Goal: Information Seeking & Learning: Learn about a topic

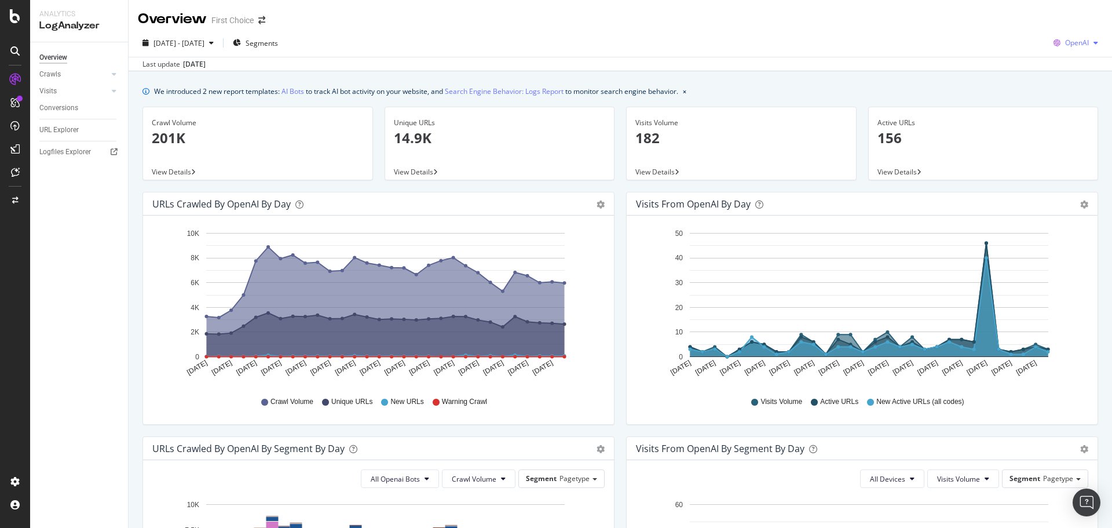
click at [1086, 50] on div "OpenAI" at bounding box center [1076, 42] width 54 height 17
click at [1069, 108] on span "OpenAI" at bounding box center [1075, 109] width 43 height 10
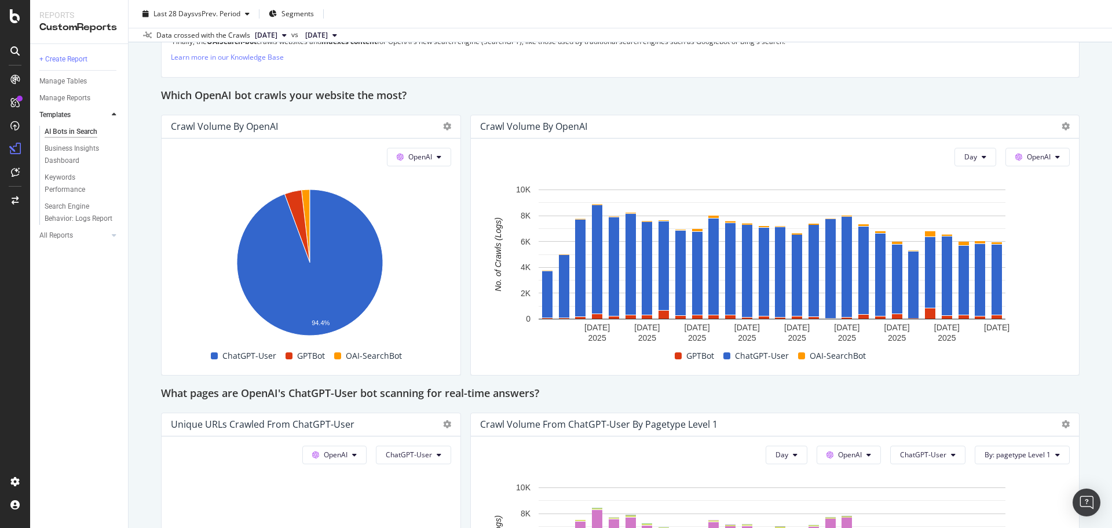
scroll to position [926, 0]
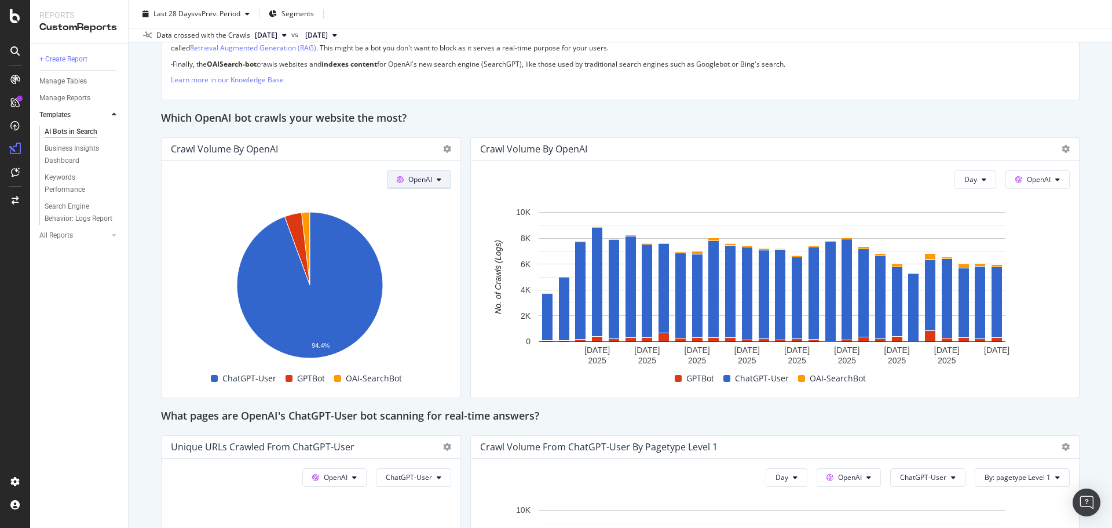
click at [445, 183] on button "OpenAI" at bounding box center [419, 179] width 64 height 19
click at [440, 197] on span "Google" at bounding box center [433, 202] width 43 height 10
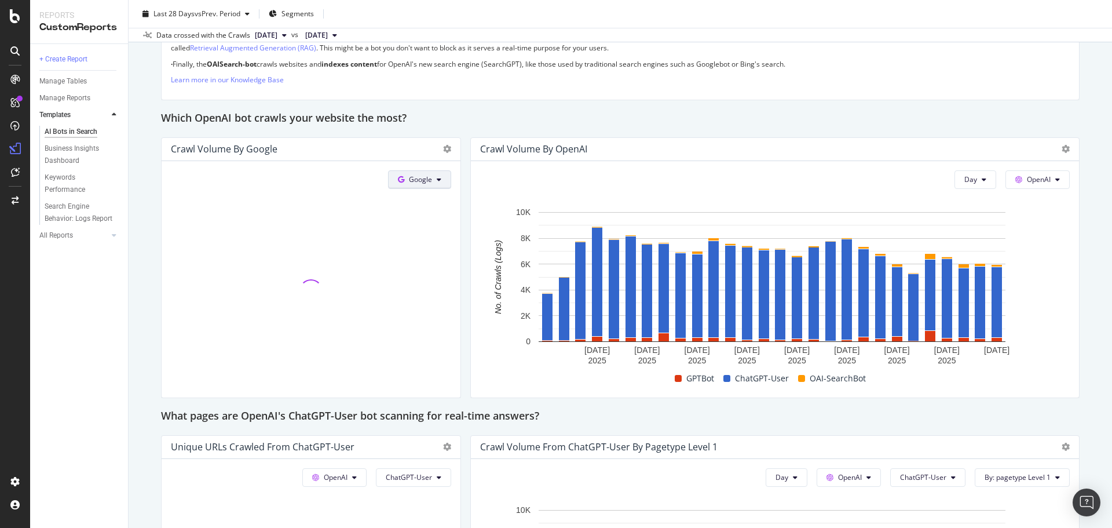
click at [437, 181] on icon at bounding box center [439, 179] width 5 height 7
click at [431, 241] on span "OpenAI" at bounding box center [435, 245] width 43 height 10
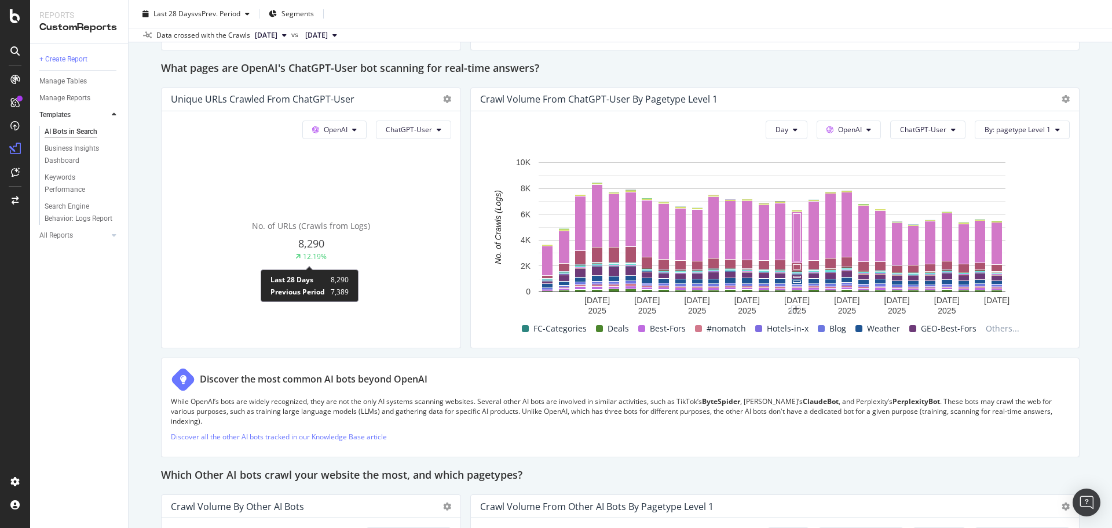
scroll to position [1216, 0]
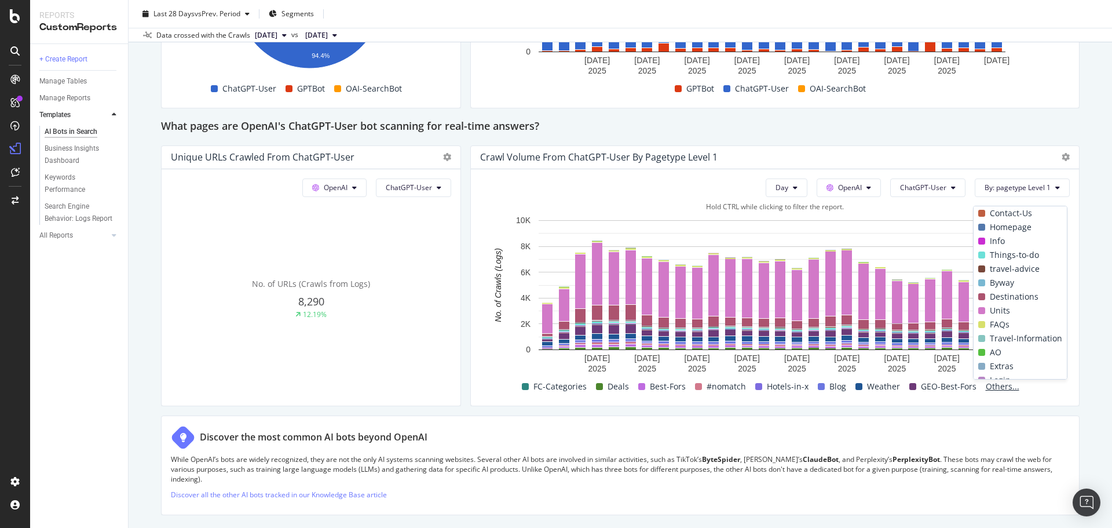
click at [991, 382] on span "Others..." at bounding box center [1002, 386] width 43 height 14
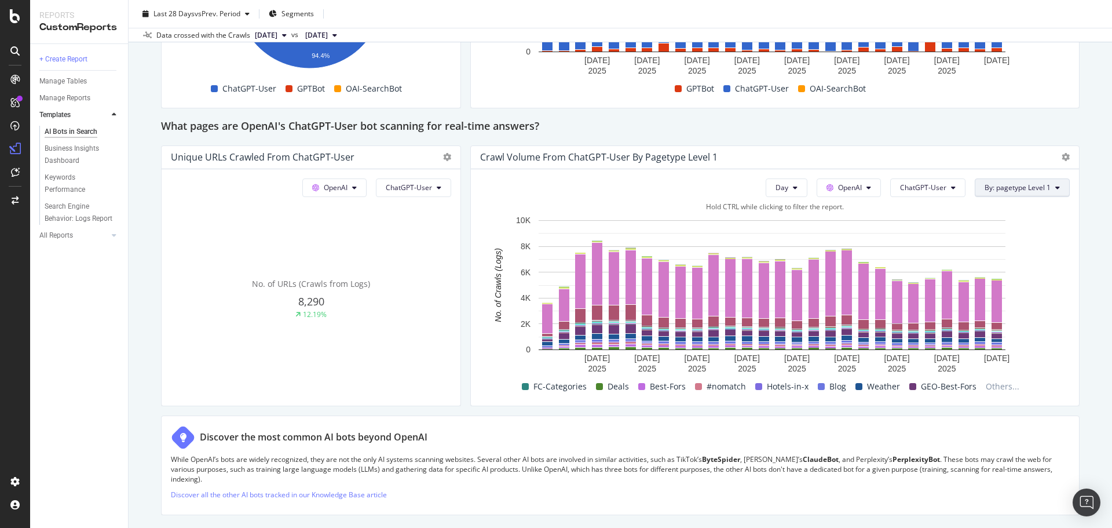
click at [1034, 171] on div "Day OpenAI ChatGPT-User By: pagetype Level 1 Hold CTRL while clicking to filter…" at bounding box center [775, 287] width 608 height 236
click at [1041, 197] on div "Day OpenAI ChatGPT-User By: pagetype Level 1 Hold CTRL while clicking to filter…" at bounding box center [775, 287] width 608 height 236
click at [1045, 188] on button "By: pagetype Level 1" at bounding box center [1022, 187] width 95 height 19
click at [1030, 222] on div "Select a Segment" at bounding box center [989, 228] width 144 height 19
click at [995, 245] on div "Segments" at bounding box center [995, 251] width 53 height 12
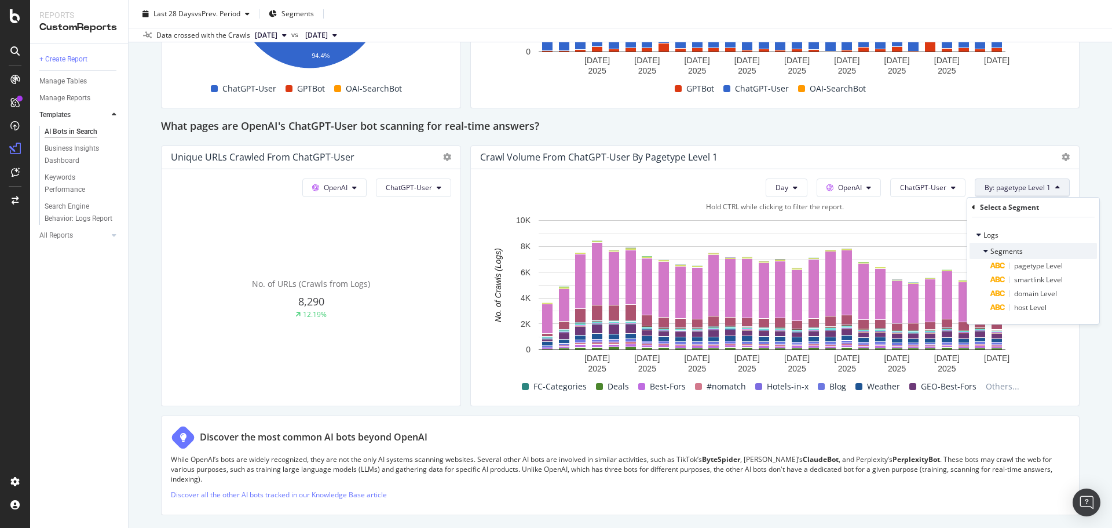
click at [999, 249] on span "Segments" at bounding box center [1006, 251] width 32 height 10
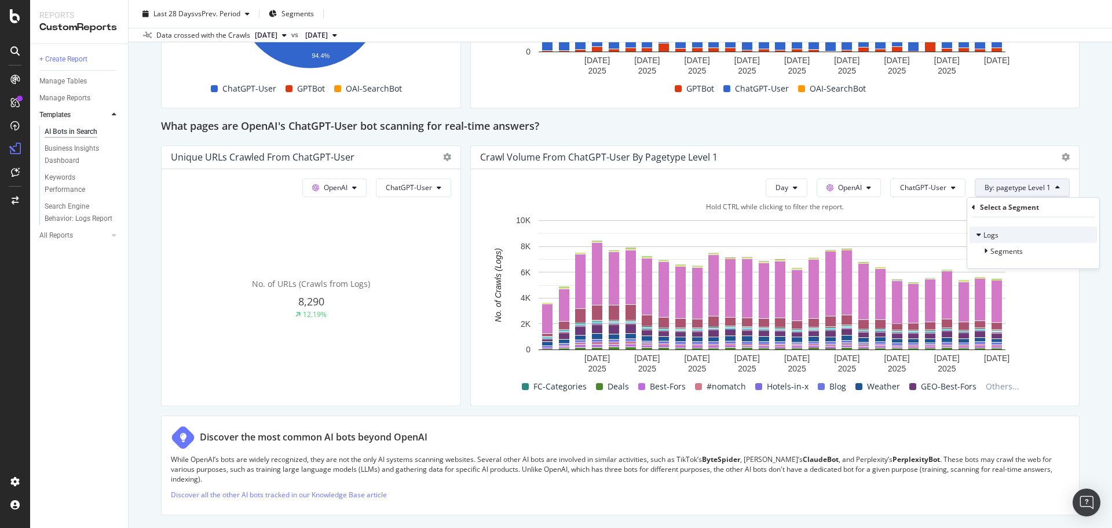
click at [995, 235] on span "Logs" at bounding box center [990, 235] width 15 height 10
click at [790, 187] on button "Day" at bounding box center [787, 187] width 42 height 19
click at [777, 229] on span "Week" at bounding box center [779, 232] width 21 height 10
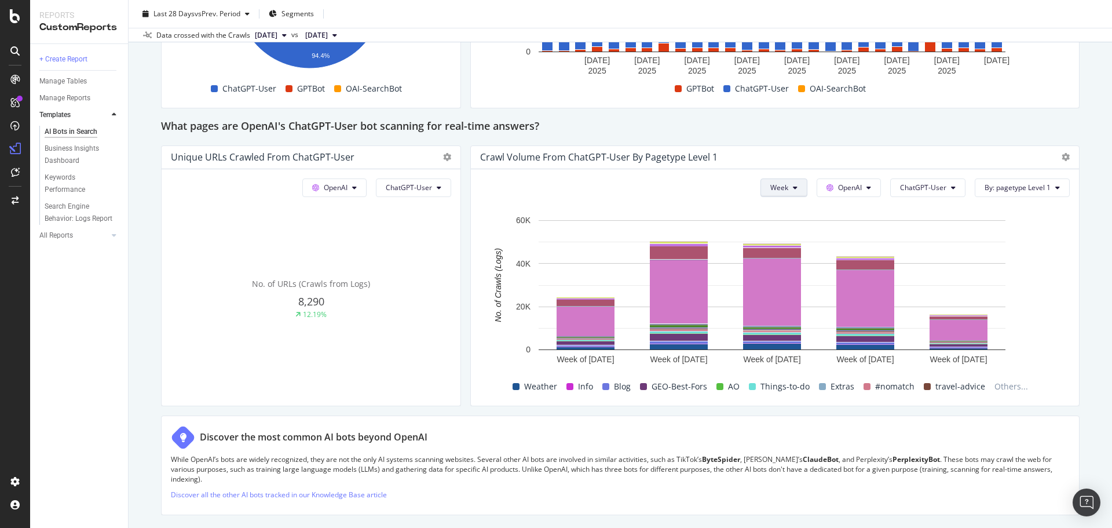
click at [793, 188] on icon at bounding box center [795, 187] width 5 height 7
click at [1005, 383] on span "Others..." at bounding box center [1011, 386] width 43 height 14
click at [1000, 391] on span "Others..." at bounding box center [1011, 386] width 43 height 14
click at [999, 389] on span "Others..." at bounding box center [1011, 386] width 43 height 14
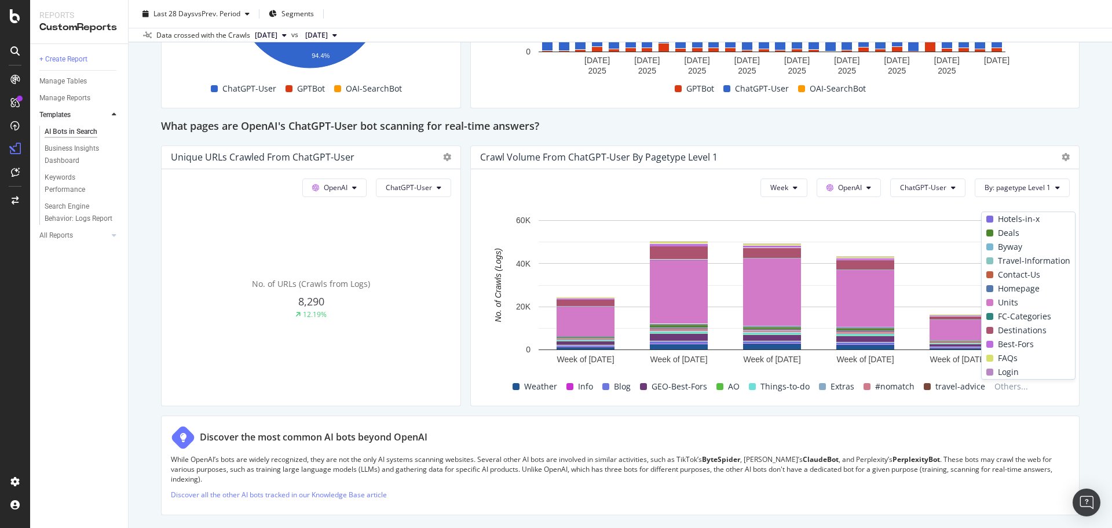
click at [1008, 304] on span "Units" at bounding box center [1008, 302] width 20 height 14
click at [991, 301] on span at bounding box center [989, 302] width 7 height 7
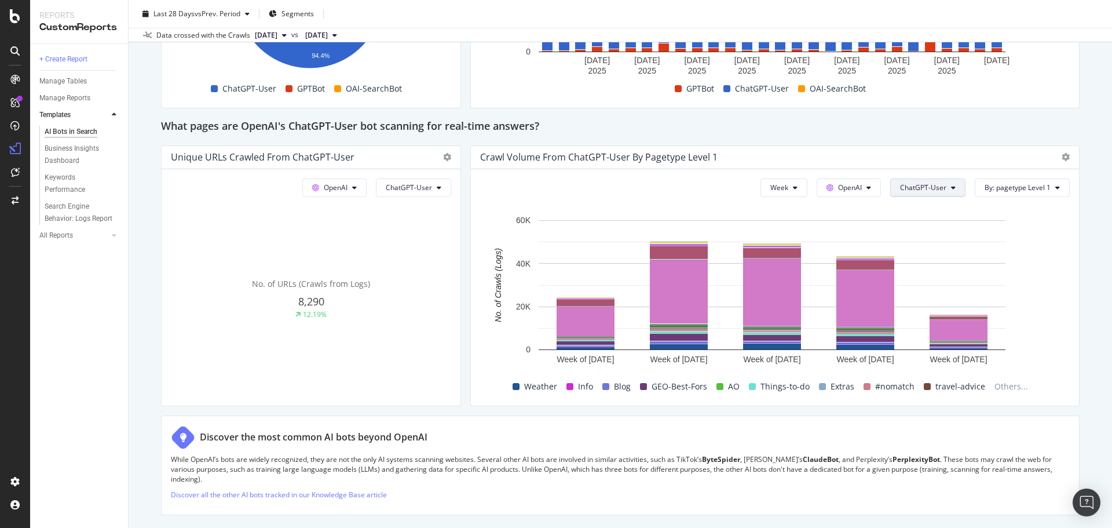
click at [937, 183] on span "ChatGPT-User" at bounding box center [923, 187] width 46 height 10
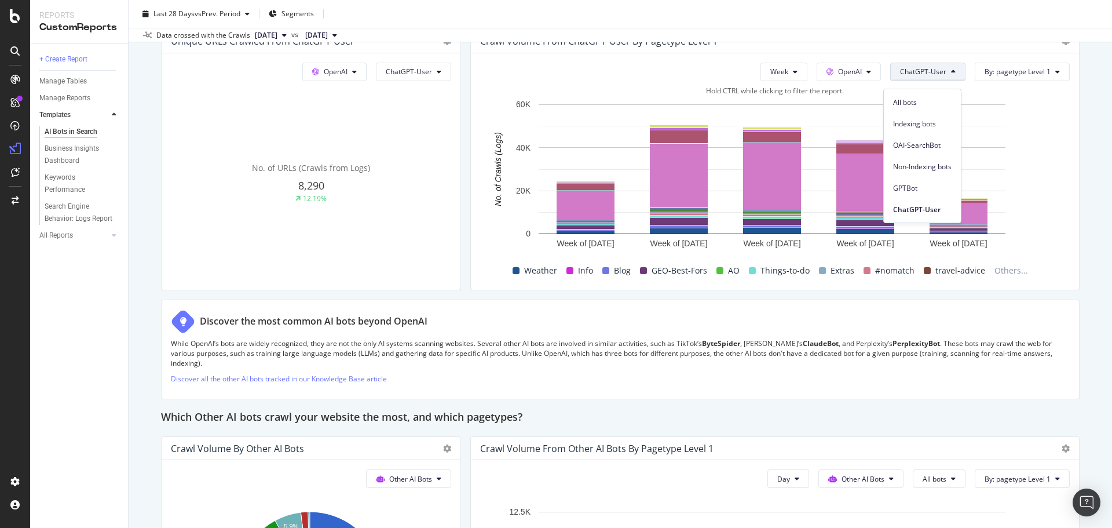
scroll to position [1274, 0]
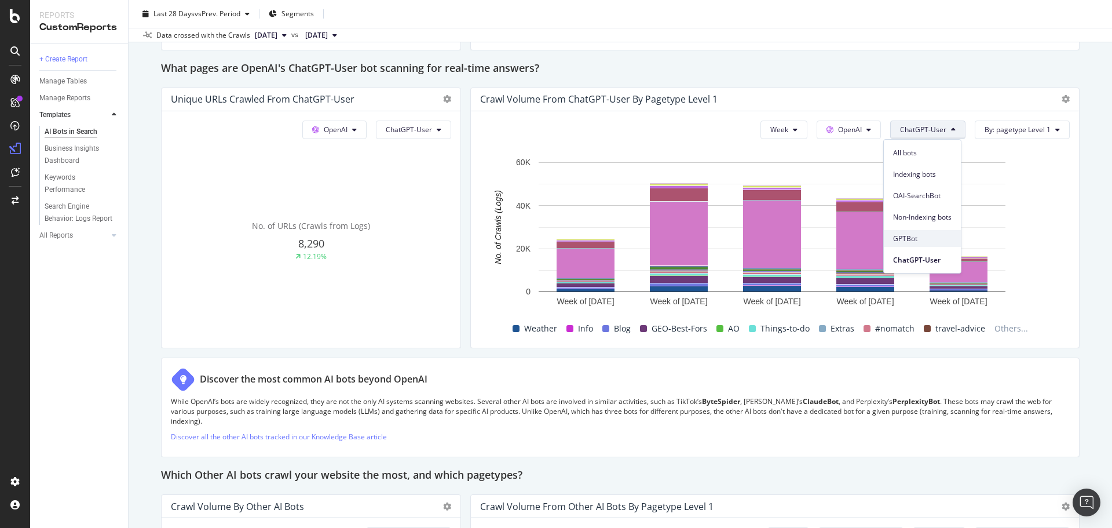
click at [921, 243] on span "GPTBot" at bounding box center [922, 238] width 58 height 10
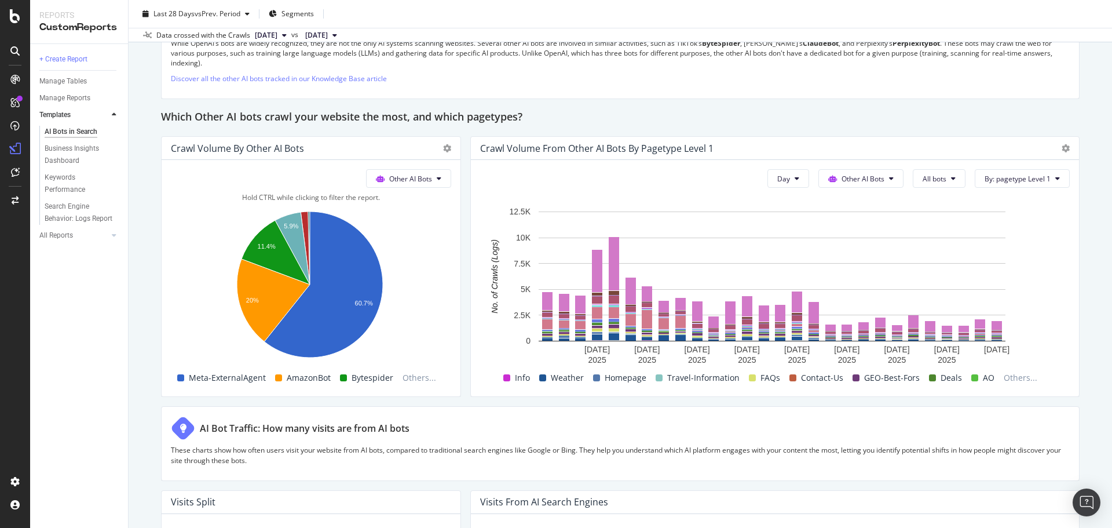
scroll to position [1621, 0]
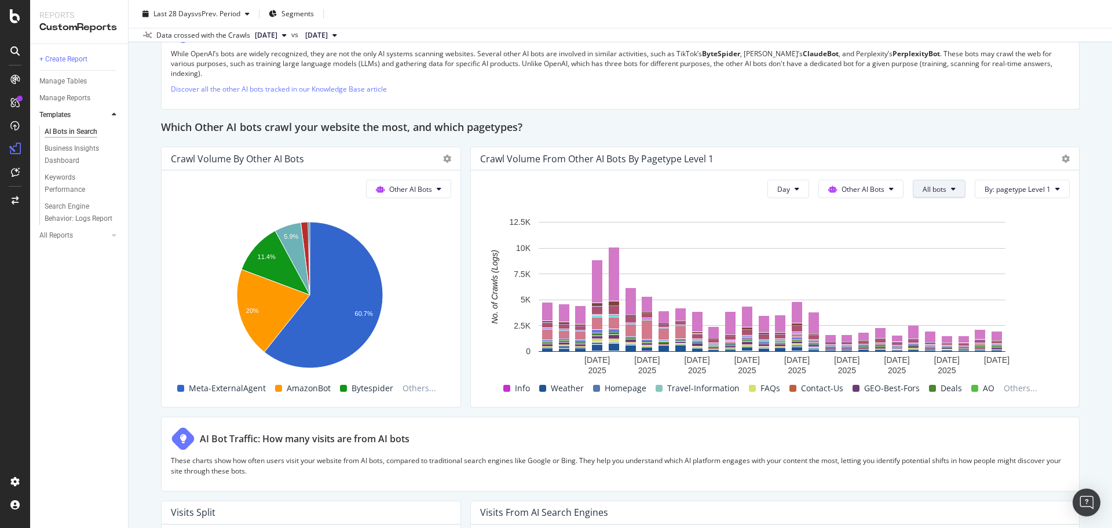
click at [933, 186] on span "All bots" at bounding box center [934, 189] width 24 height 10
click at [947, 251] on span "PerplexityBot" at bounding box center [946, 255] width 65 height 10
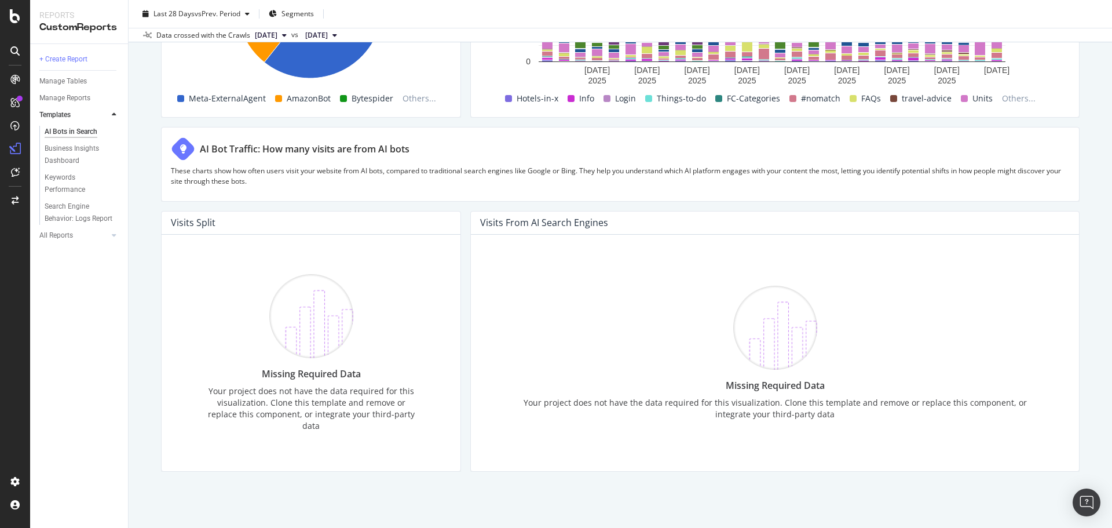
scroll to position [1928, 0]
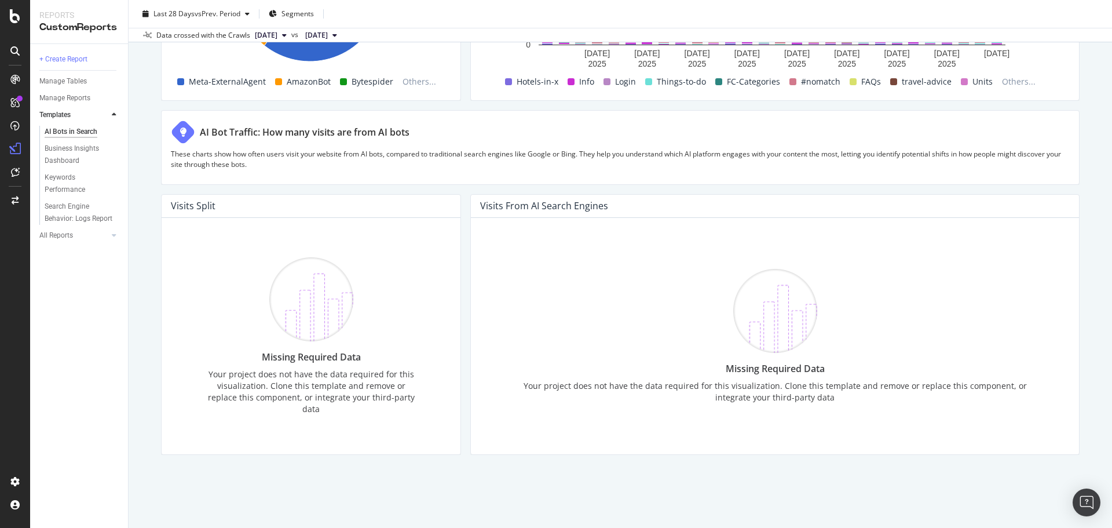
click at [759, 335] on img at bounding box center [775, 311] width 84 height 84
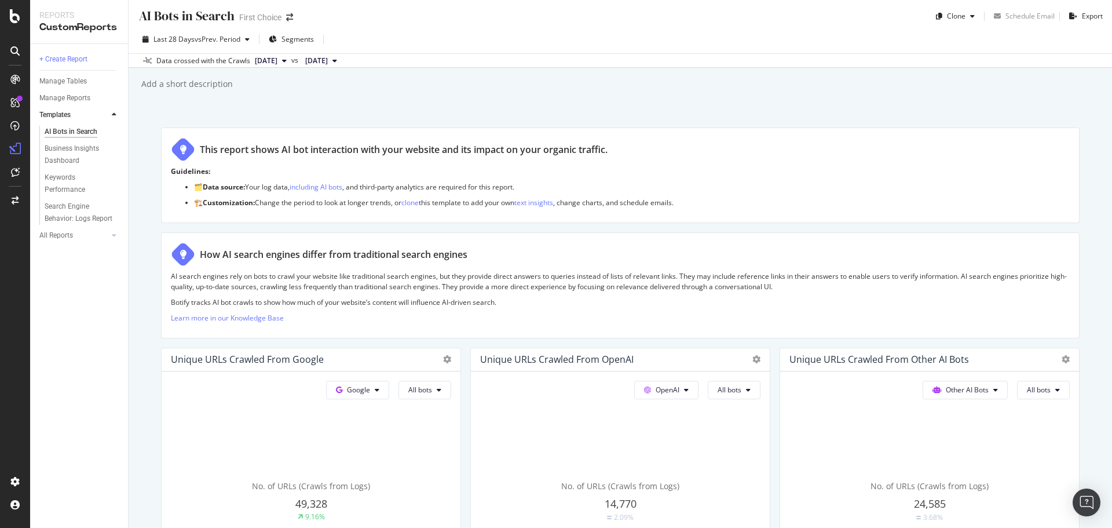
scroll to position [0, 0]
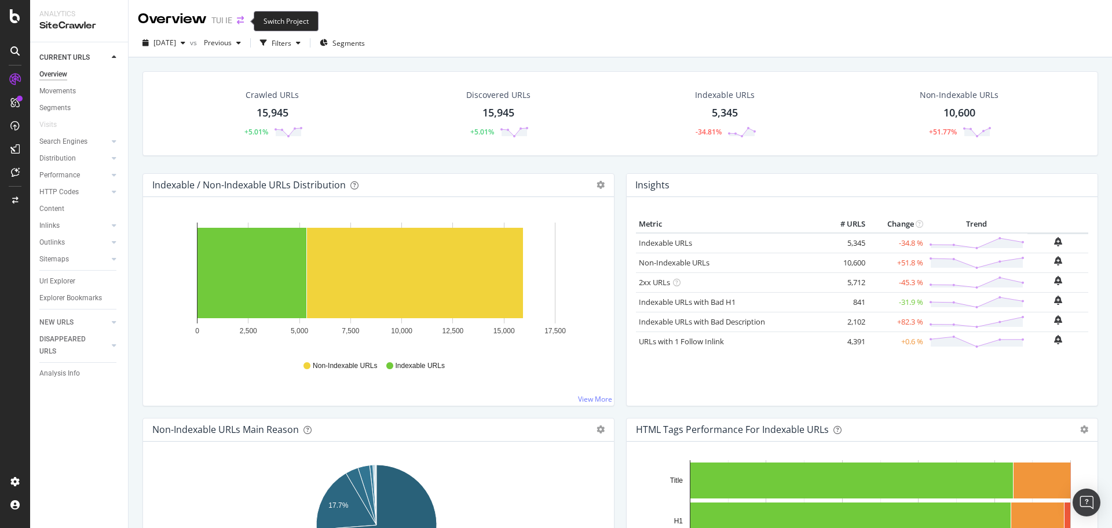
click at [243, 20] on icon "arrow-right-arrow-left" at bounding box center [240, 20] width 7 height 8
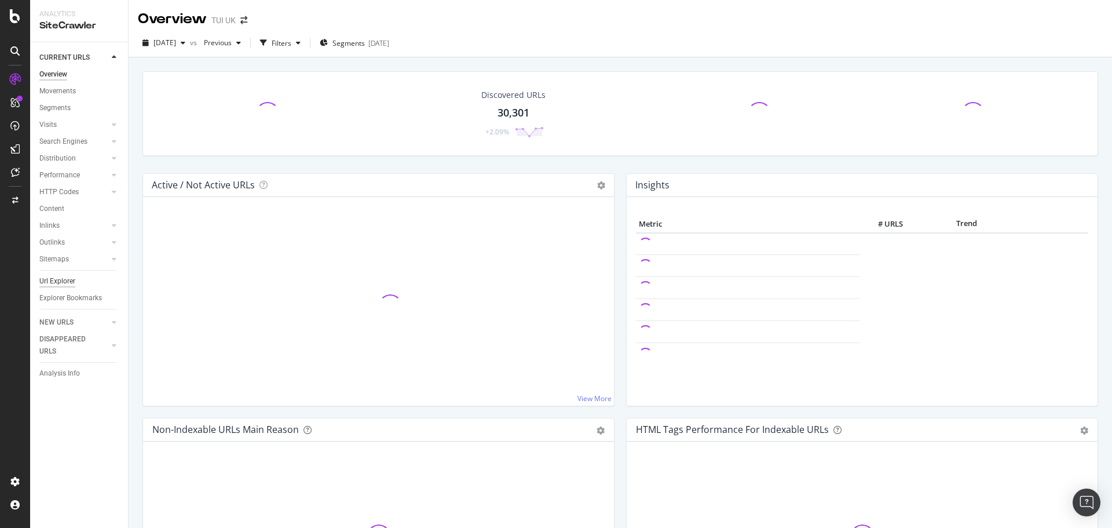
click at [63, 283] on div "Url Explorer" at bounding box center [57, 281] width 36 height 12
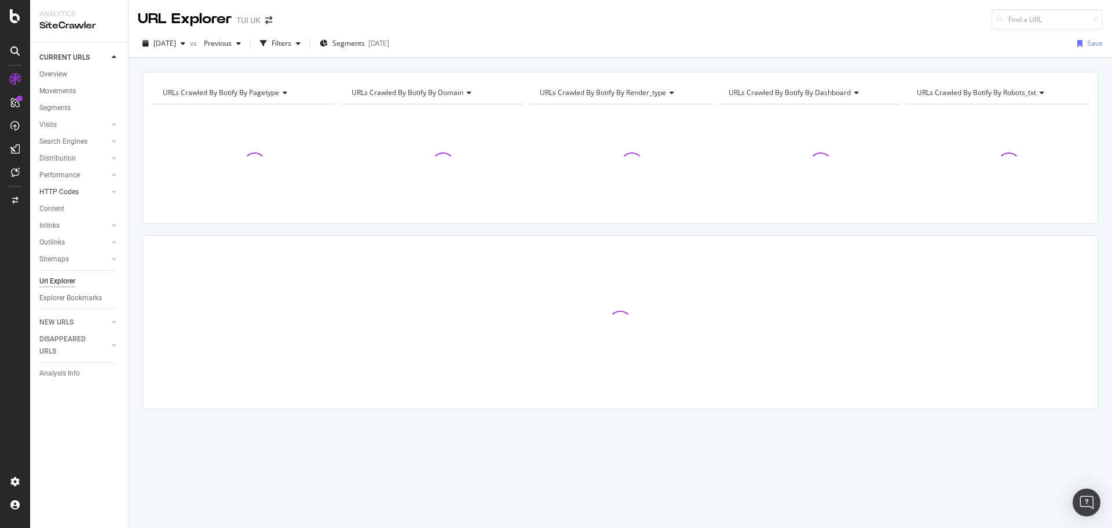
click at [85, 192] on link "HTTP Codes" at bounding box center [73, 192] width 69 height 12
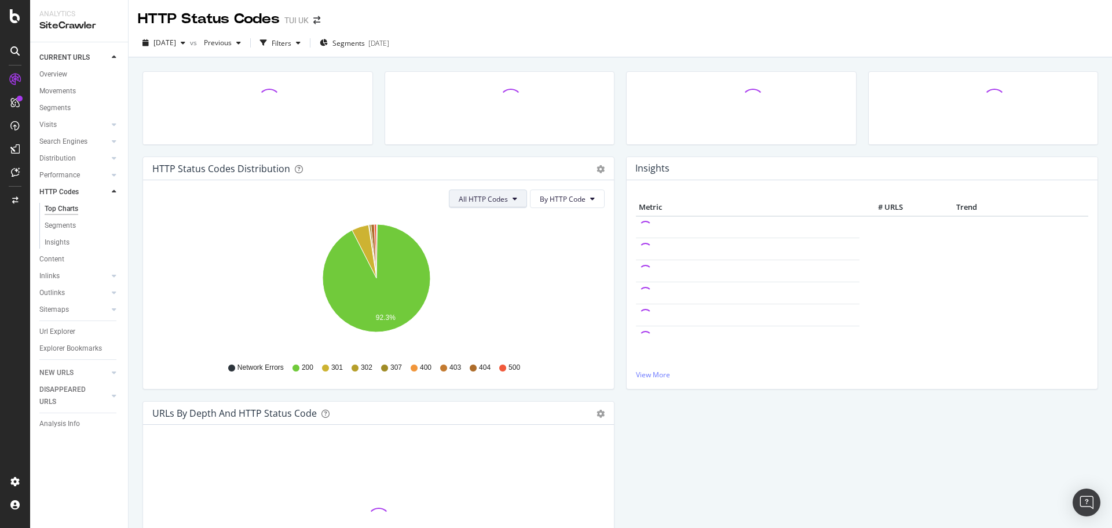
click at [508, 197] on button "All HTTP Codes" at bounding box center [488, 198] width 78 height 19
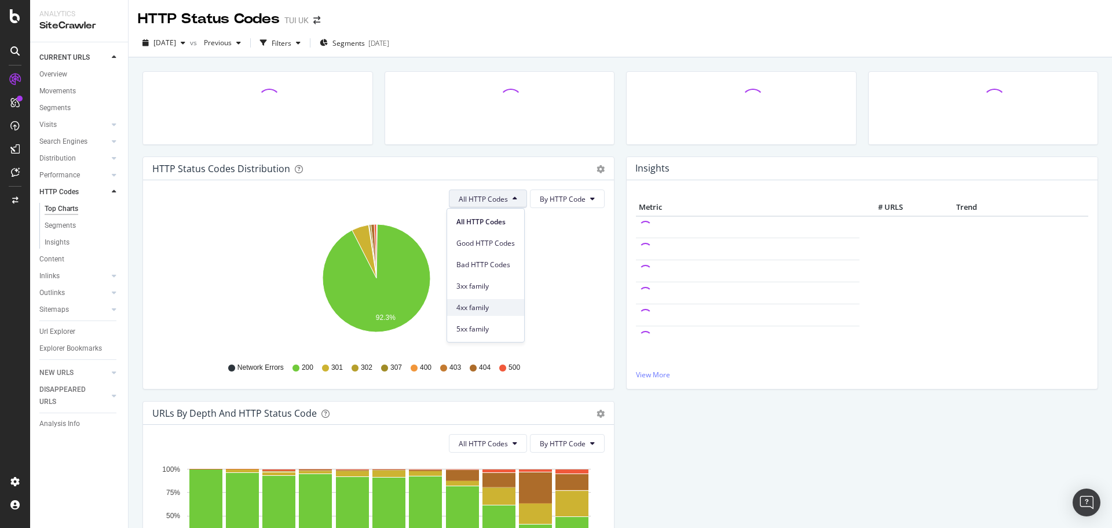
click at [485, 300] on div "4xx family" at bounding box center [485, 307] width 77 height 17
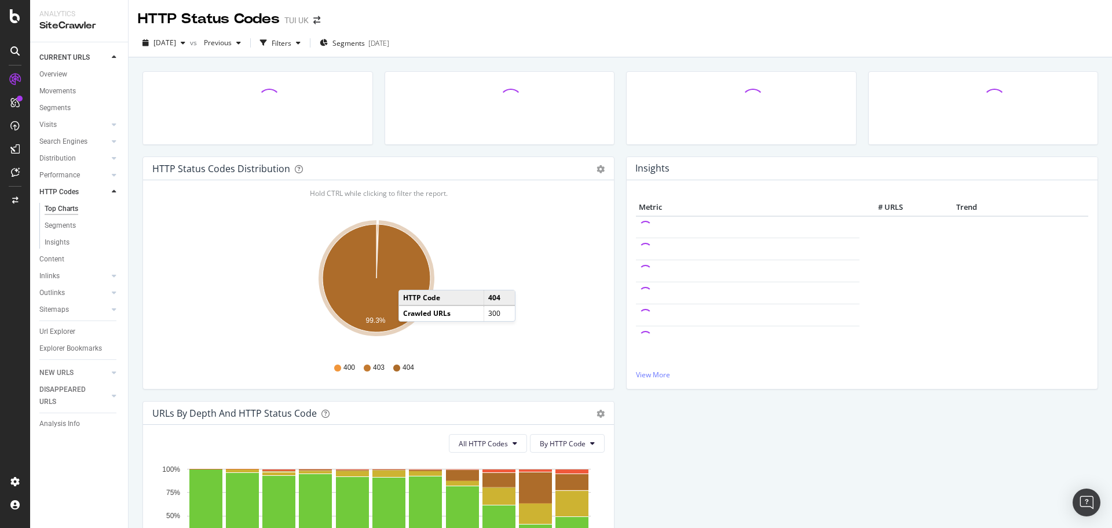
click at [410, 278] on icon "A chart." at bounding box center [377, 278] width 108 height 108
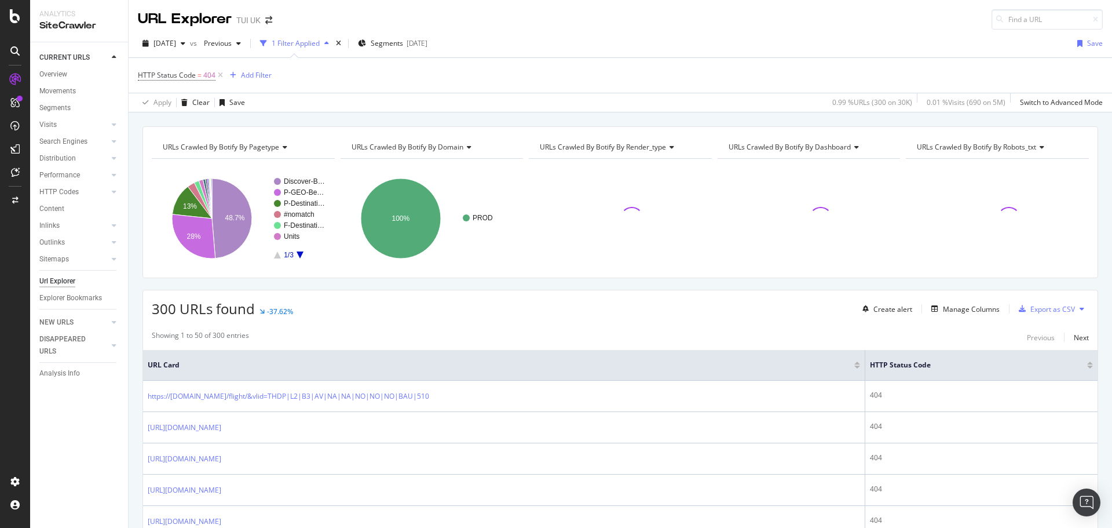
scroll to position [58, 0]
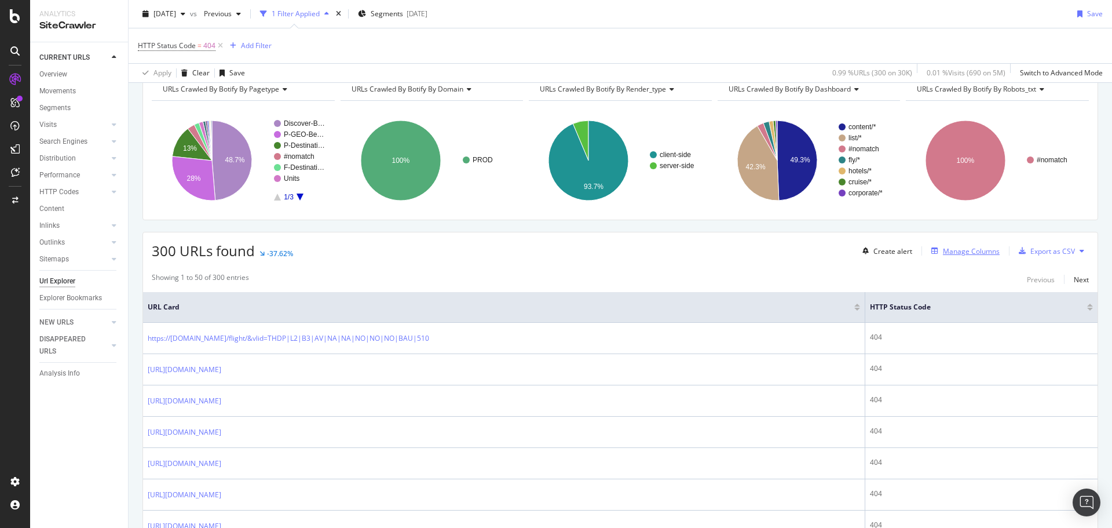
click at [968, 255] on div "Manage Columns" at bounding box center [971, 251] width 57 height 10
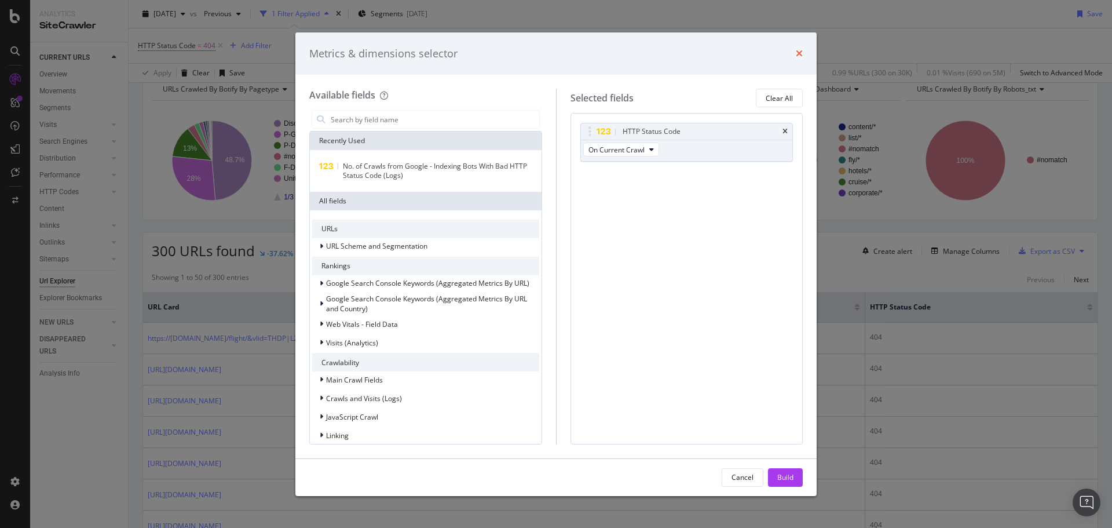
click at [796, 54] on icon "times" at bounding box center [799, 53] width 7 height 9
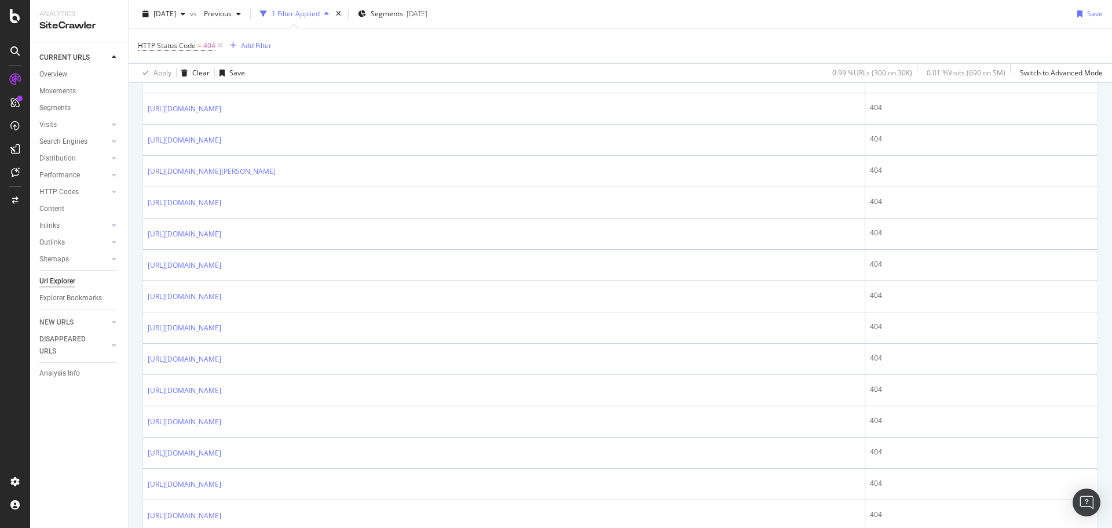
scroll to position [1483, 0]
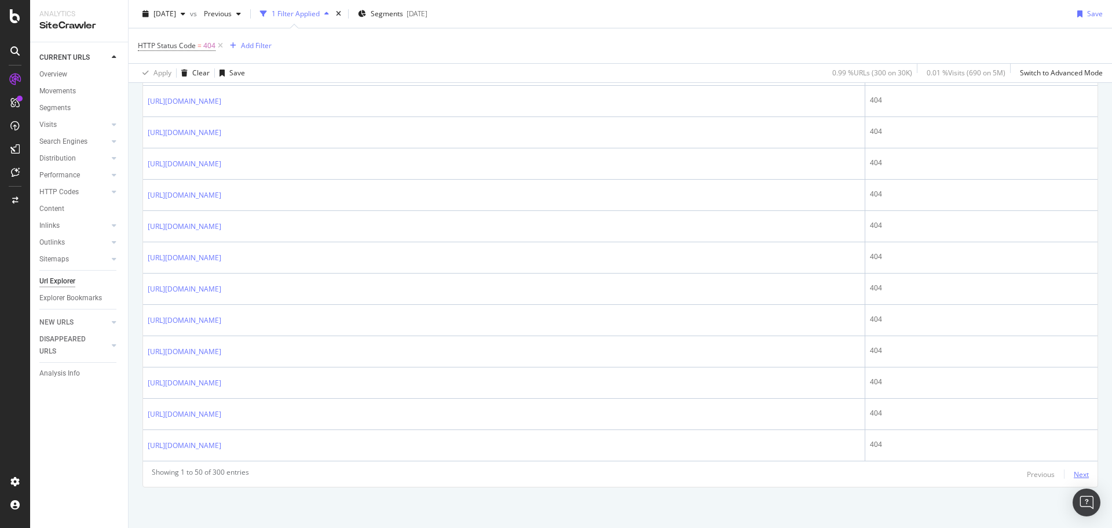
click at [1079, 476] on div "Next" at bounding box center [1081, 474] width 15 height 10
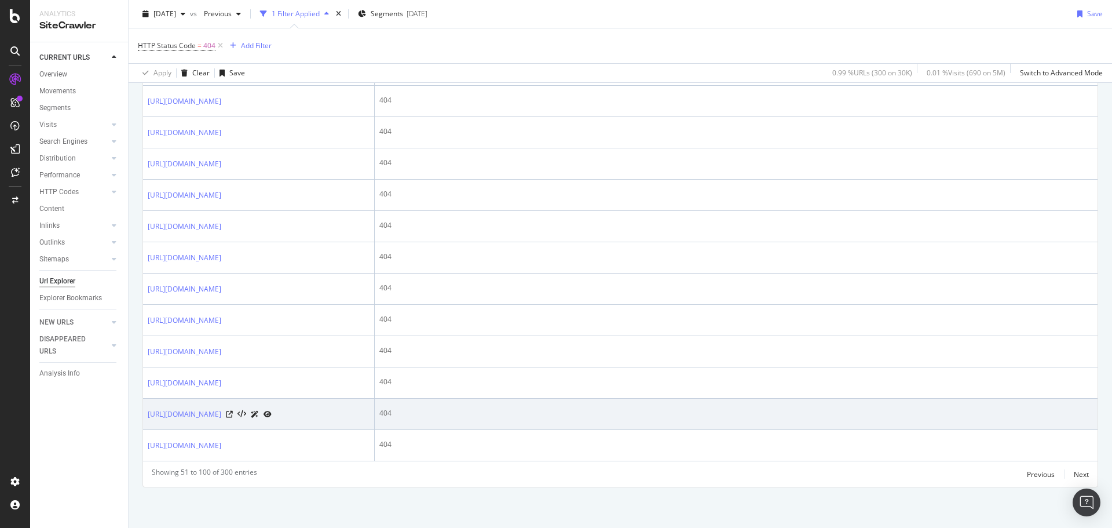
scroll to position [2393, 0]
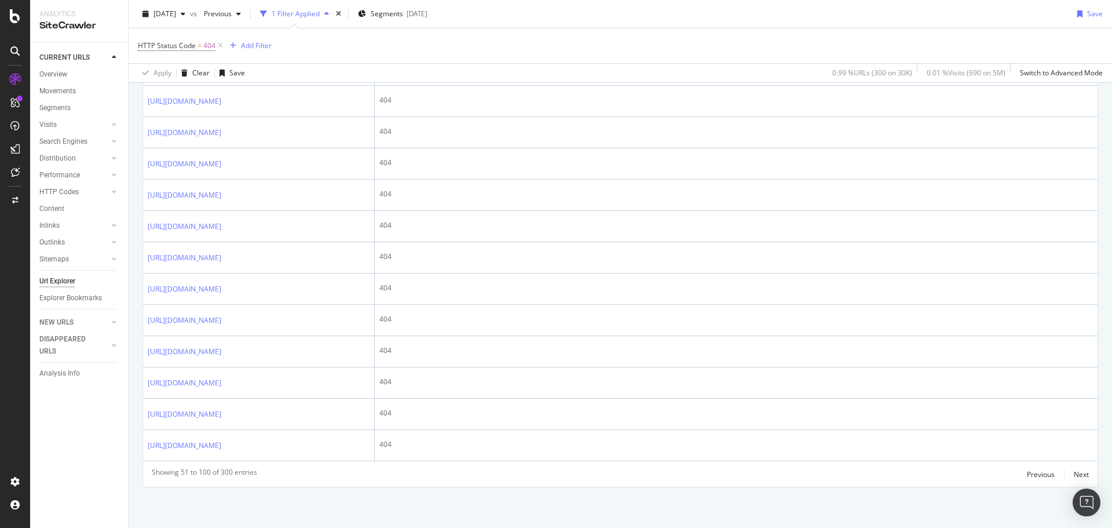
click at [1085, 475] on div "Showing 51 to 100 of 300 entries Previous Next" at bounding box center [620, 474] width 954 height 14
click at [1075, 475] on div "Next" at bounding box center [1081, 474] width 15 height 10
click at [1074, 477] on div "Next" at bounding box center [1081, 474] width 15 height 10
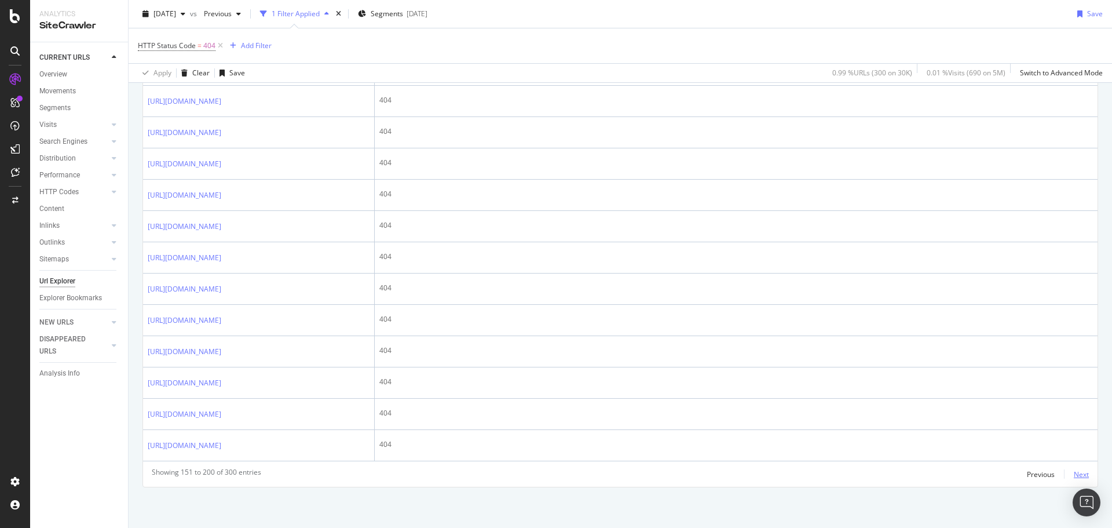
click at [1075, 477] on div "Next" at bounding box center [1081, 474] width 15 height 10
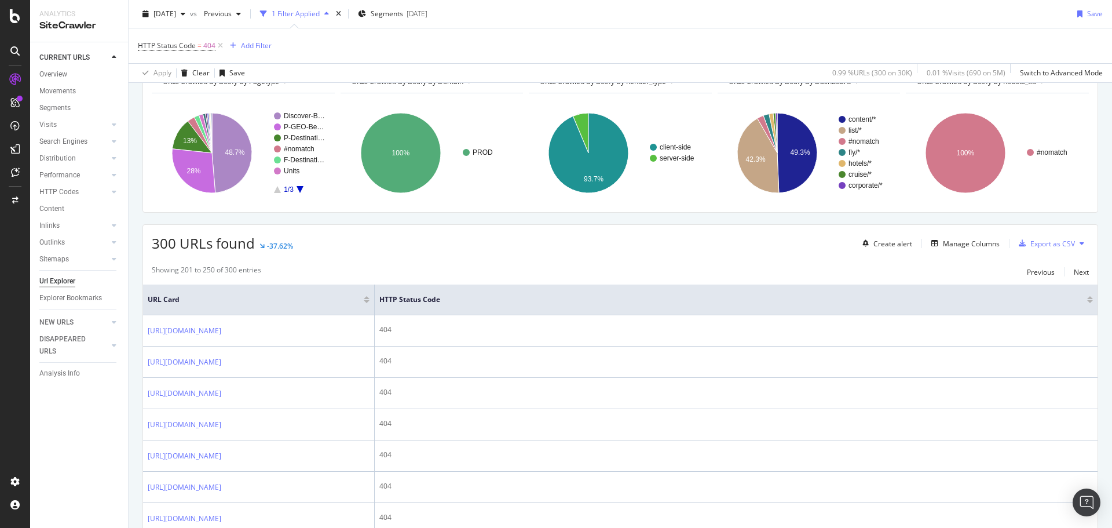
scroll to position [7, 0]
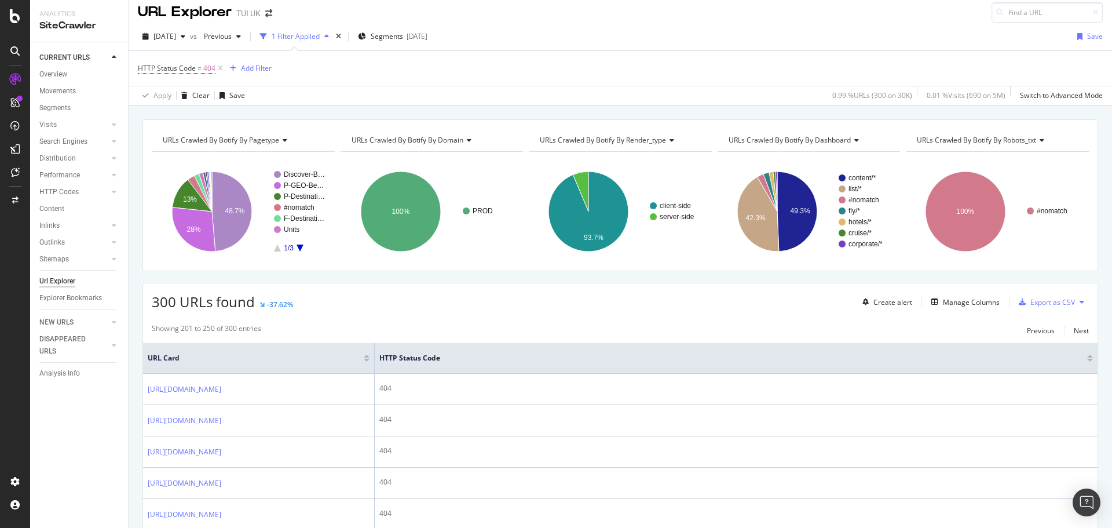
click at [299, 250] on rect "A chart." at bounding box center [300, 211] width 52 height 80
click at [299, 249] on icon "A chart." at bounding box center [299, 247] width 7 height 7
click at [65, 76] on div "Overview" at bounding box center [53, 74] width 28 height 12
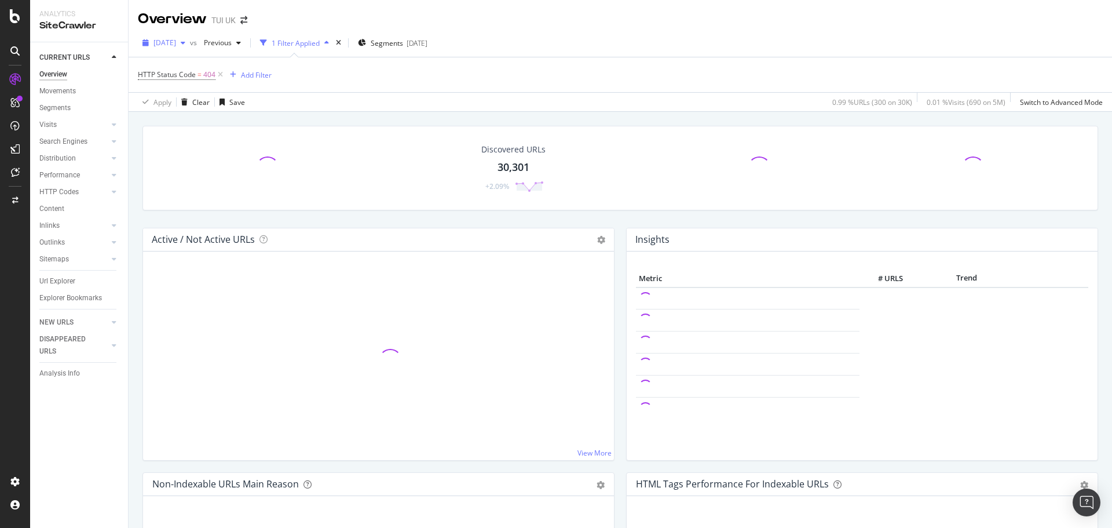
click at [190, 41] on div "button" at bounding box center [183, 42] width 14 height 7
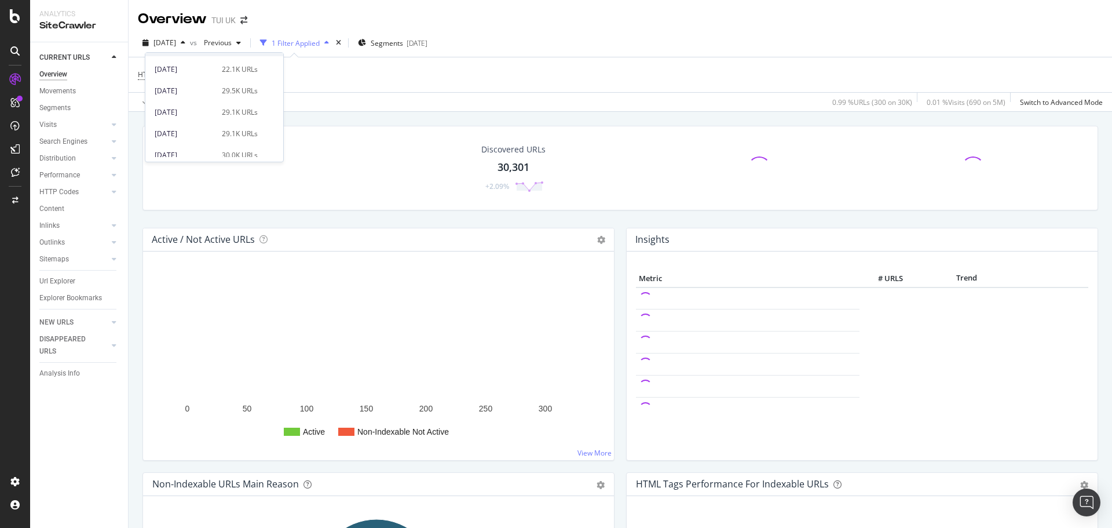
scroll to position [116, 0]
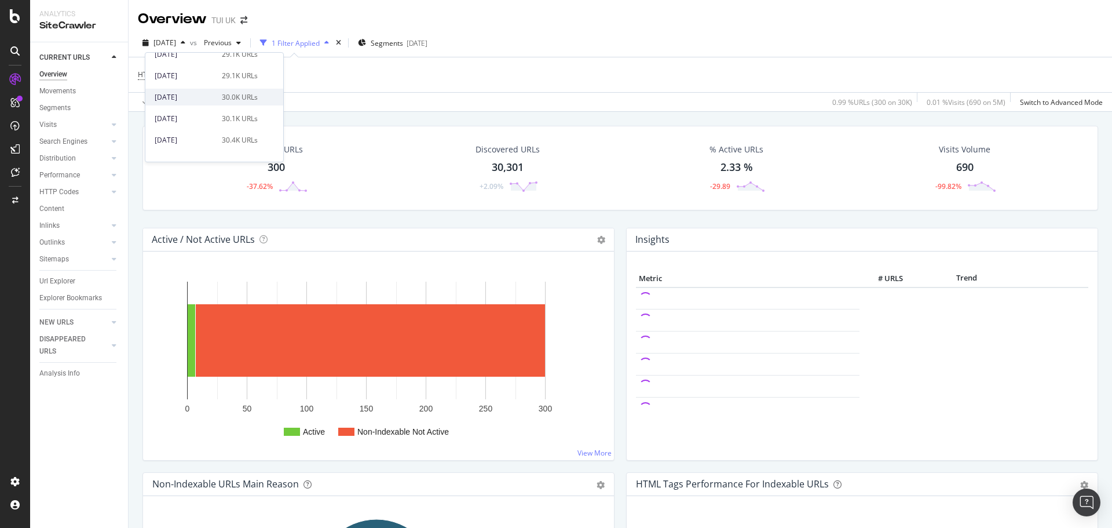
click at [212, 100] on div "2025 Aug. 29th" at bounding box center [185, 97] width 60 height 10
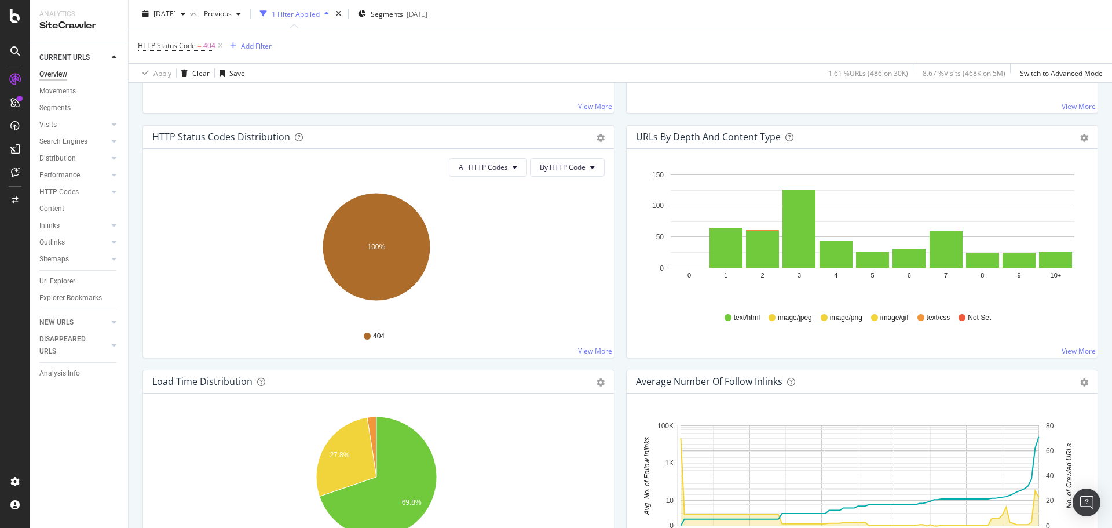
scroll to position [521, 0]
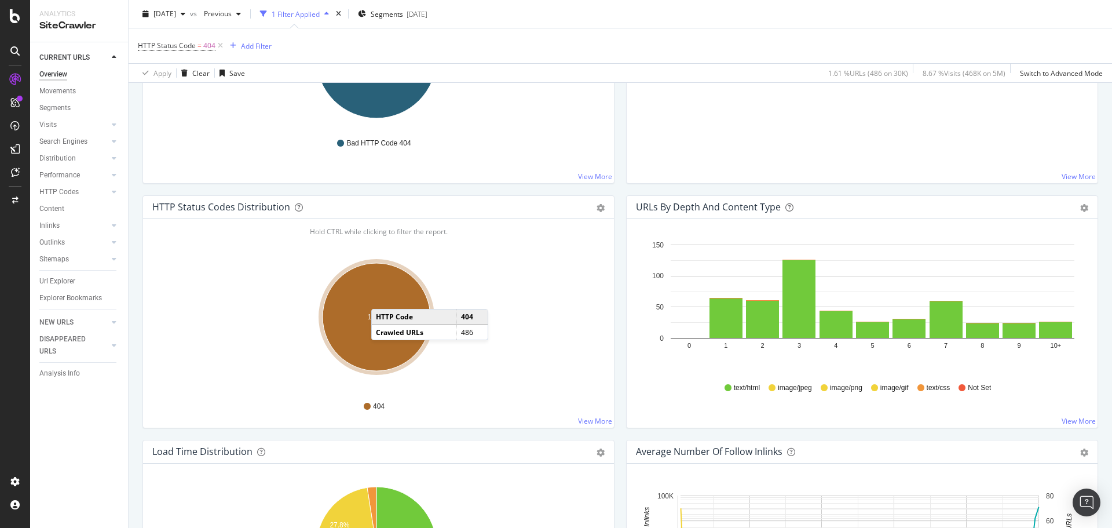
click at [383, 297] on ellipse "A chart." at bounding box center [377, 317] width 108 height 108
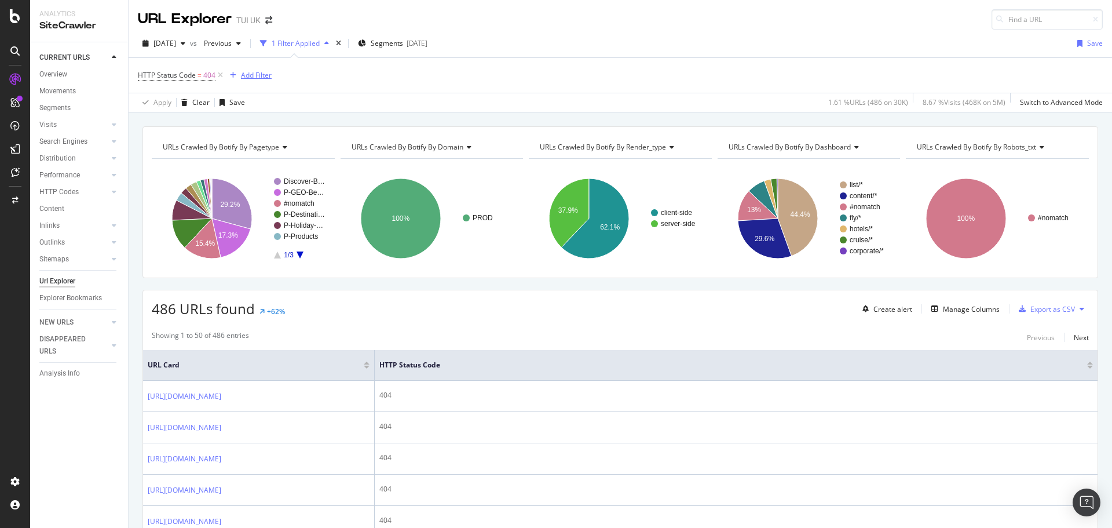
click at [250, 76] on div "Add Filter" at bounding box center [256, 75] width 31 height 10
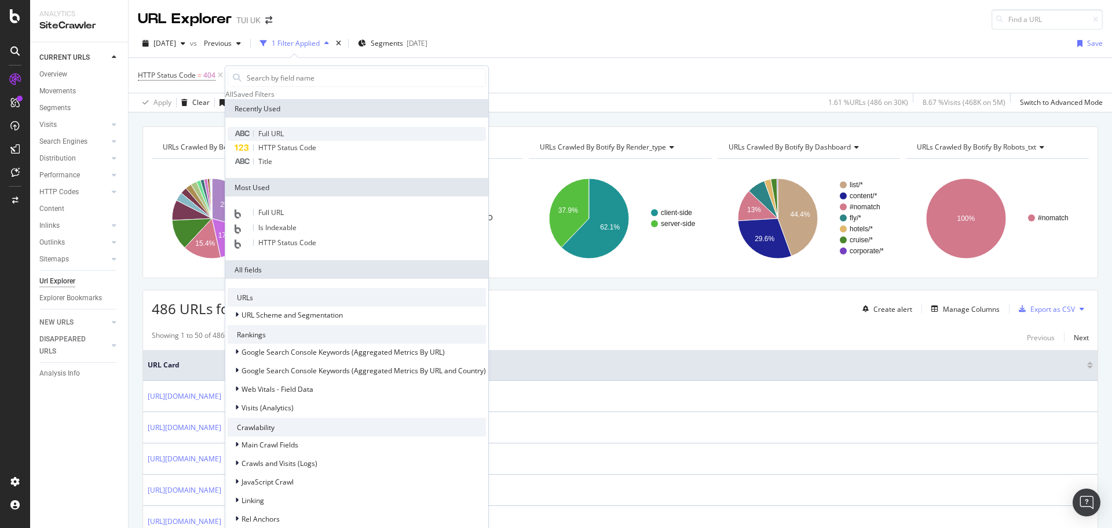
click at [276, 138] on span "Full URL" at bounding box center [270, 134] width 25 height 10
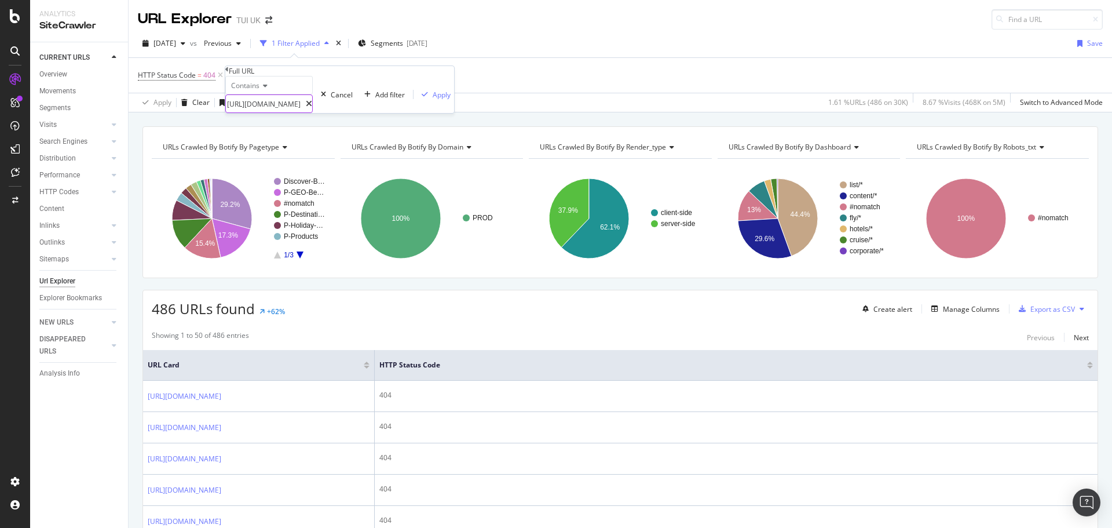
click at [300, 112] on input "https://www.tui.co.uk/destinations/greece/ionian-islands/kefalonia/svoronata/ho…" at bounding box center [266, 103] width 80 height 17
type input "river-cruises"
click at [417, 100] on div "Apply" at bounding box center [434, 95] width 34 height 10
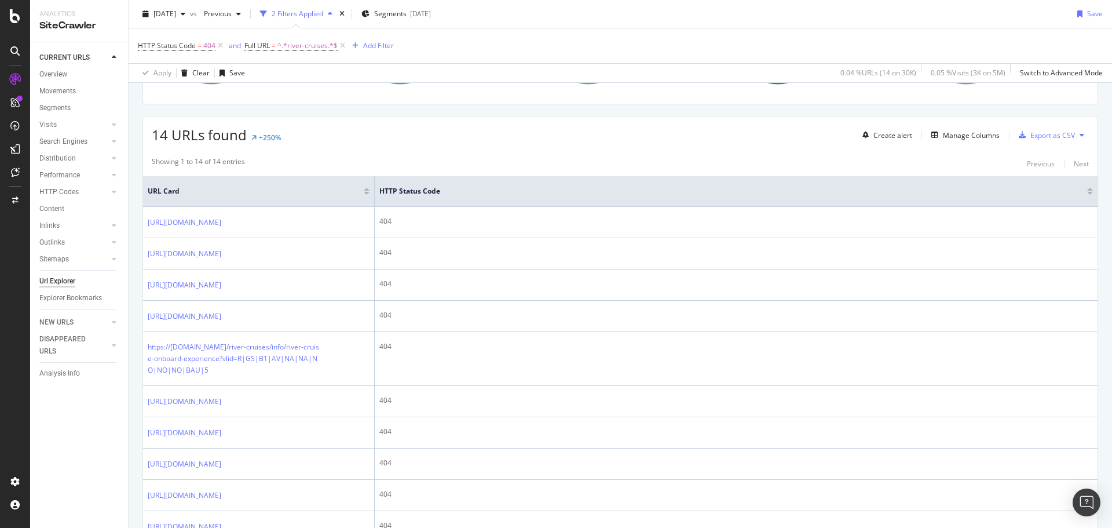
scroll to position [153, 0]
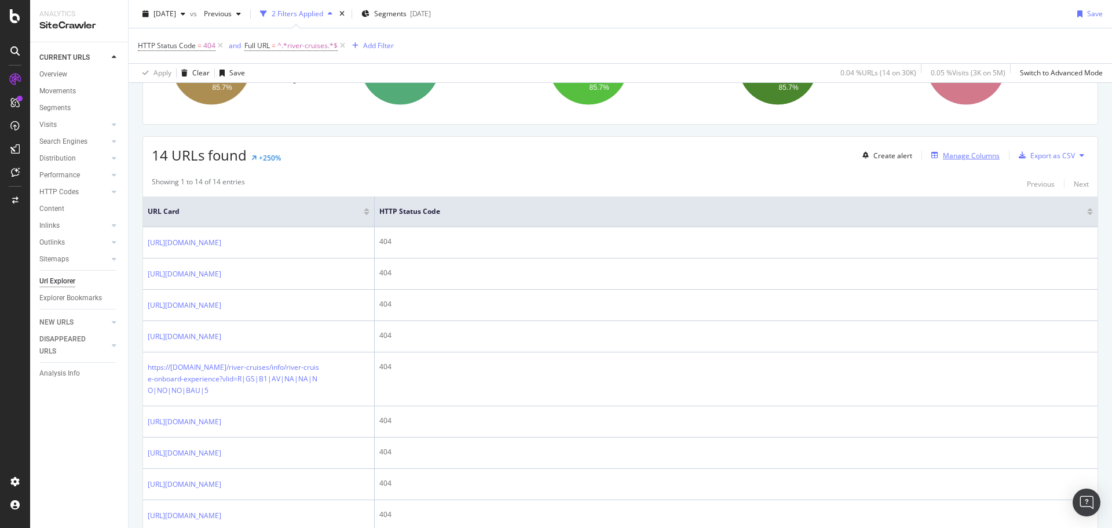
click at [934, 156] on div "button" at bounding box center [934, 155] width 16 height 7
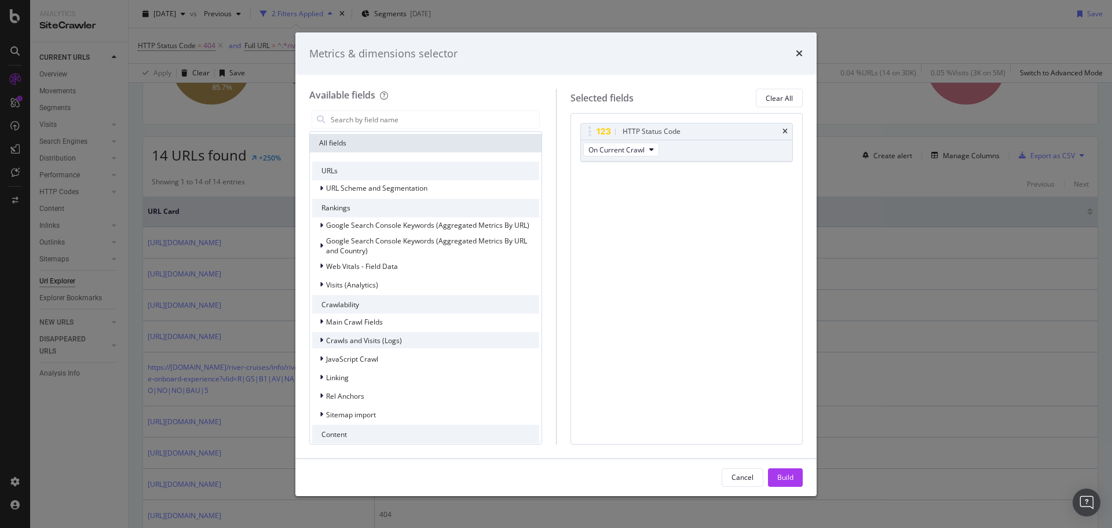
scroll to position [116, 0]
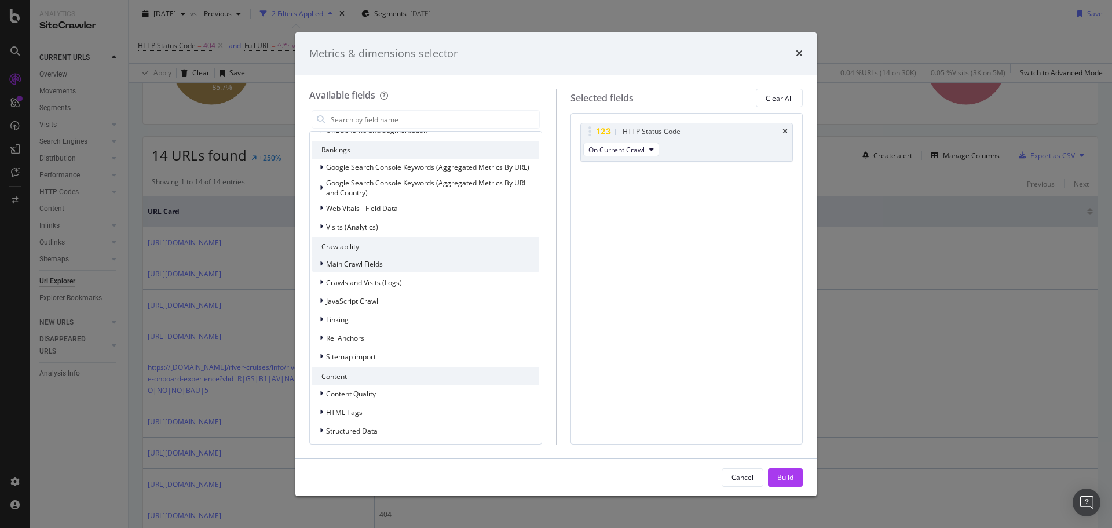
click at [368, 263] on span "Main Crawl Fields" at bounding box center [354, 264] width 57 height 10
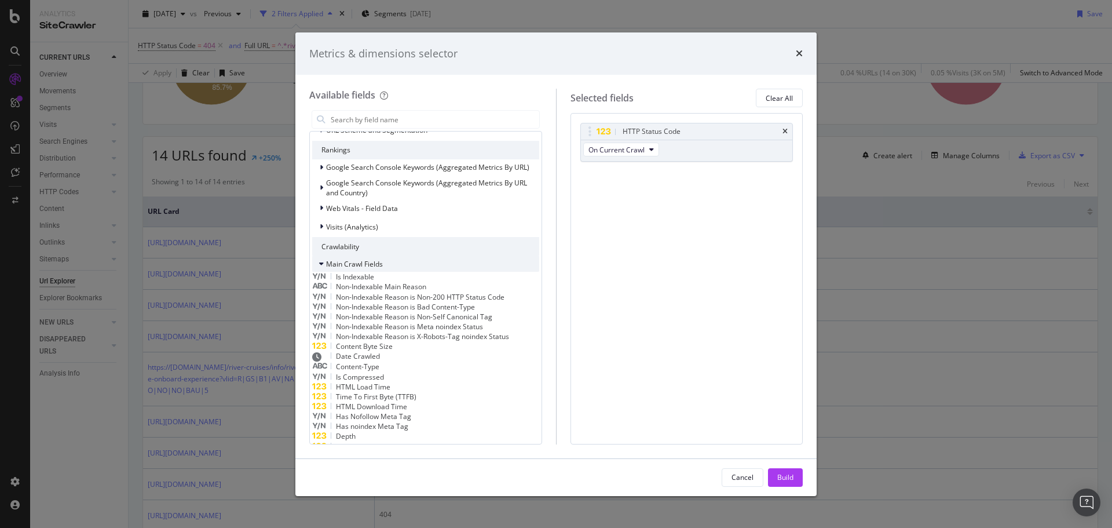
click at [363, 262] on span "Main Crawl Fields" at bounding box center [354, 264] width 57 height 10
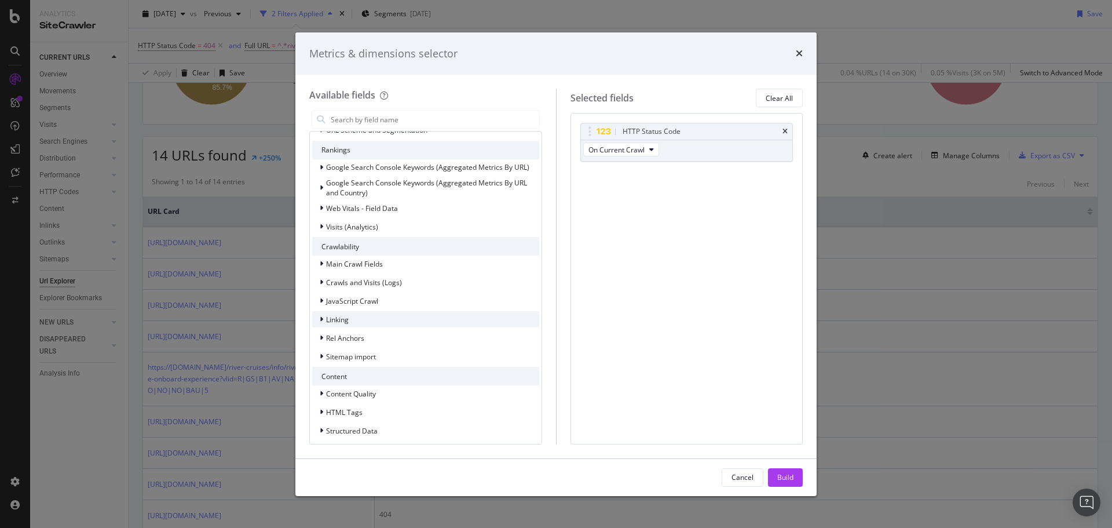
click at [362, 313] on div "Linking" at bounding box center [425, 319] width 227 height 16
click at [364, 314] on div "Linking" at bounding box center [425, 319] width 227 height 16
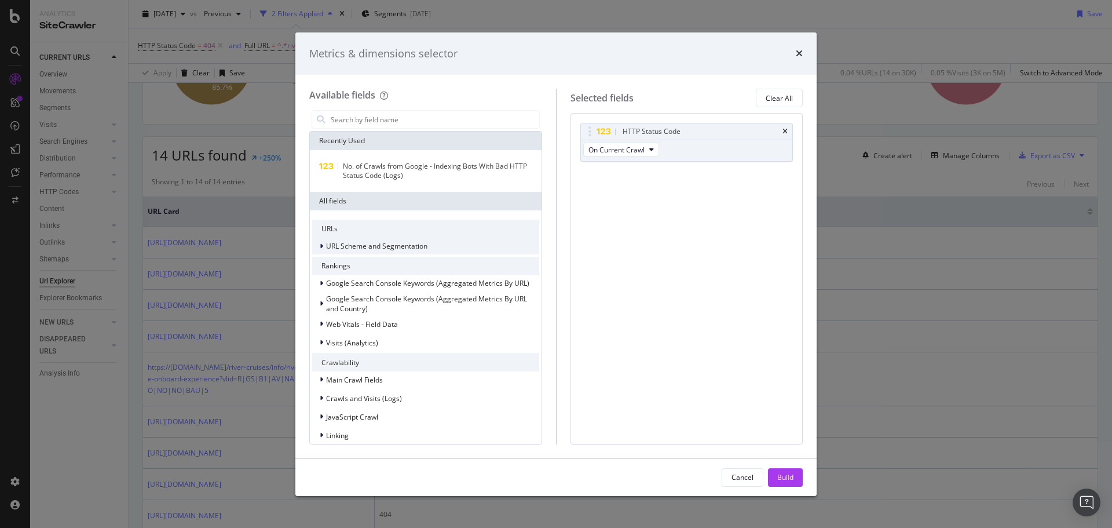
click at [358, 246] on span "URL Scheme and Segmentation" at bounding box center [376, 246] width 101 height 10
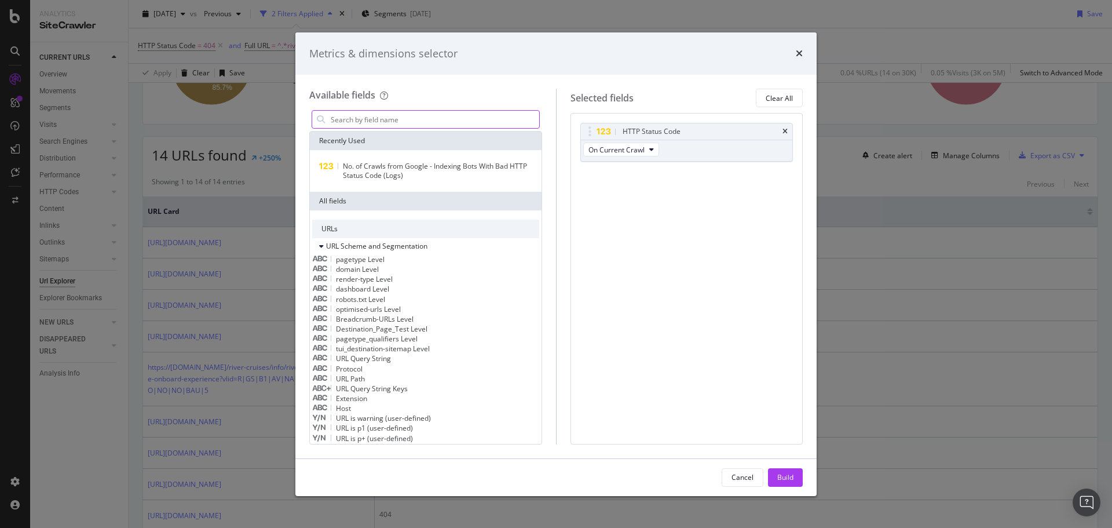
click at [415, 113] on input "modal" at bounding box center [434, 119] width 210 height 17
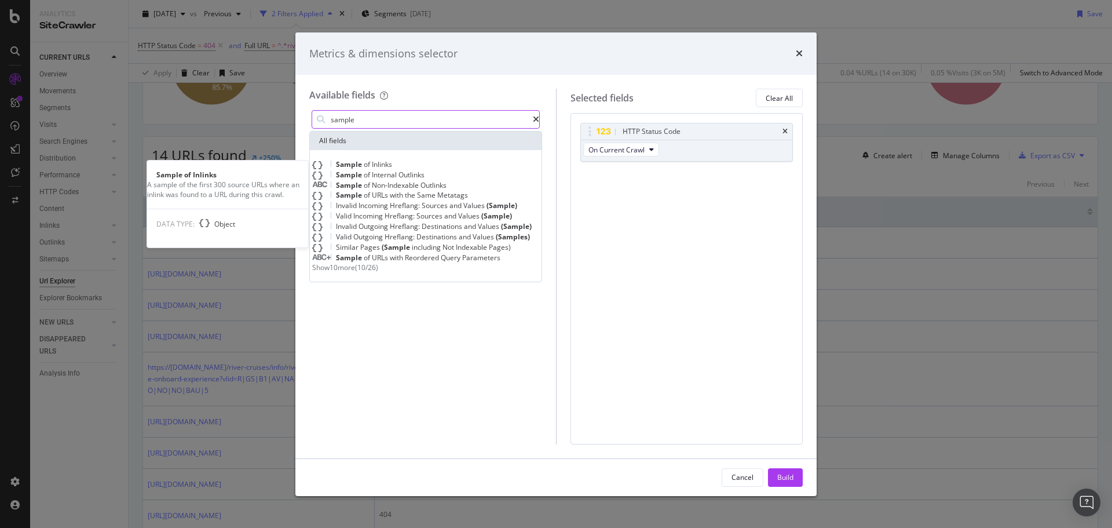
type input "sample"
click at [417, 164] on div "Sample of Inlinks" at bounding box center [425, 164] width 227 height 10
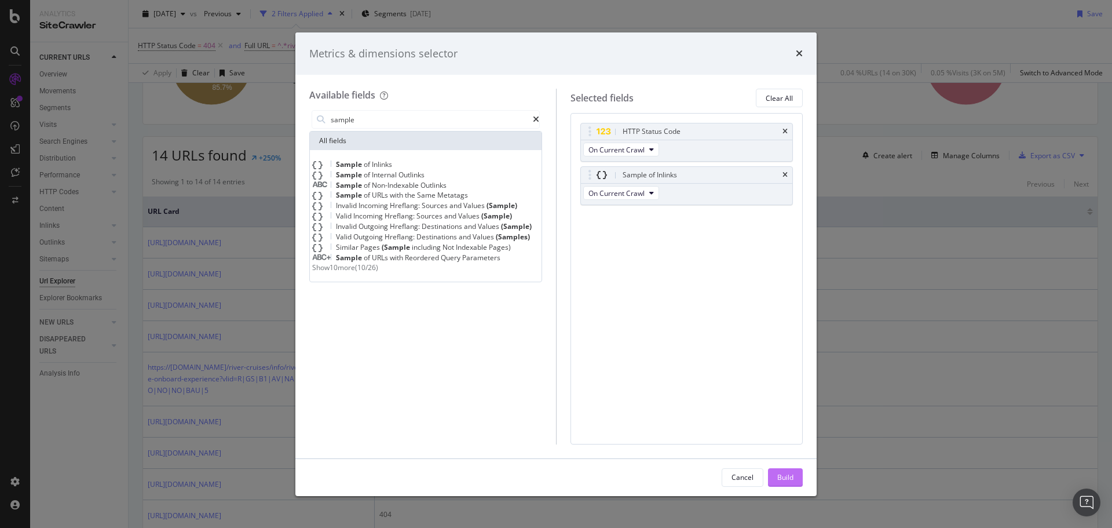
click at [799, 475] on button "Build" at bounding box center [785, 477] width 35 height 19
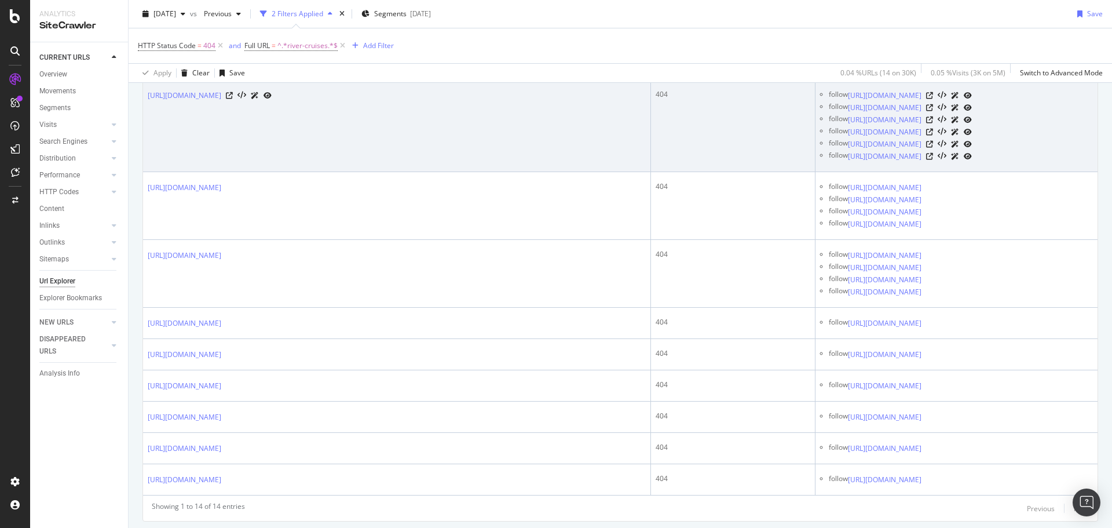
scroll to position [521, 0]
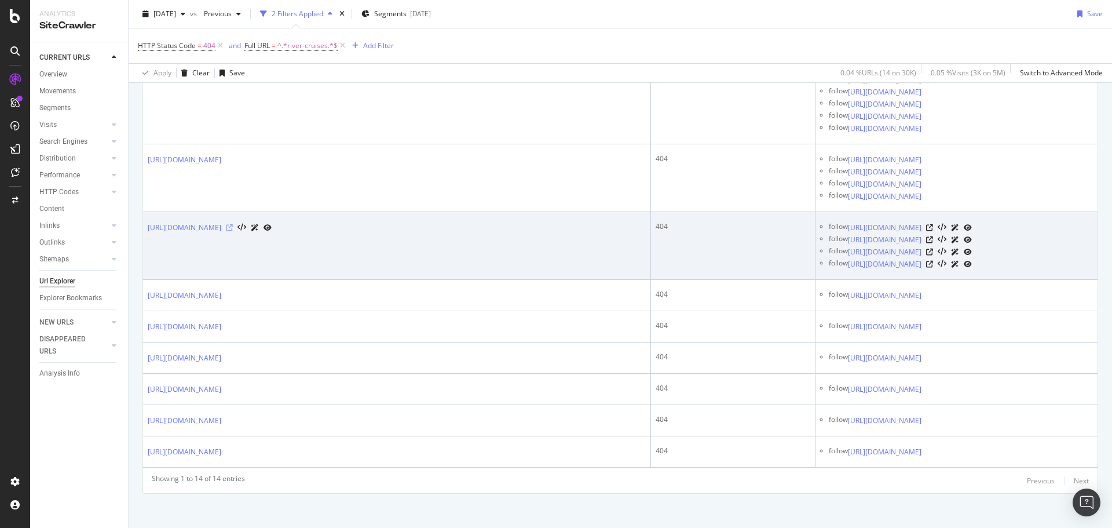
click at [233, 231] on icon at bounding box center [229, 227] width 7 height 7
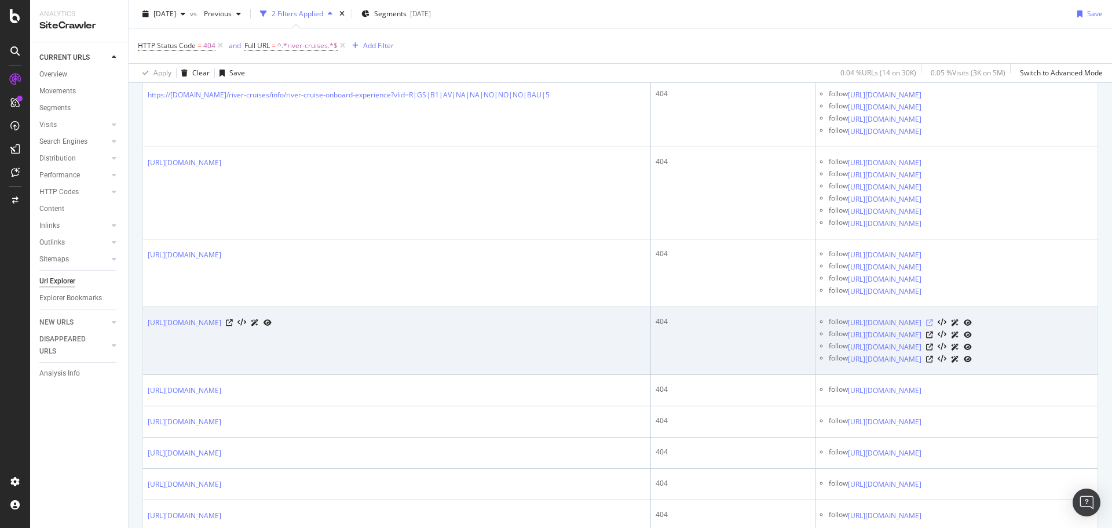
scroll to position [405, 0]
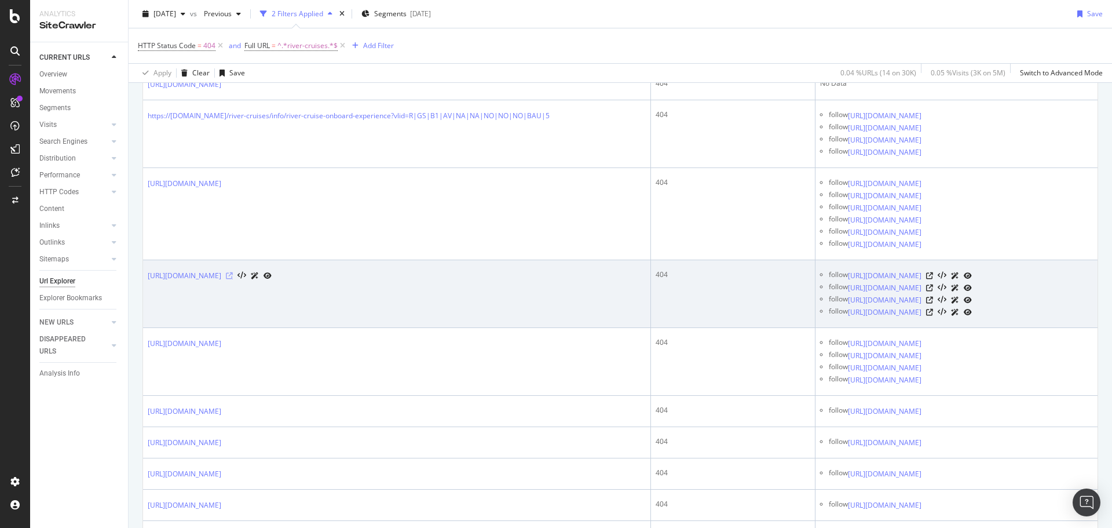
click at [233, 279] on icon at bounding box center [229, 275] width 7 height 7
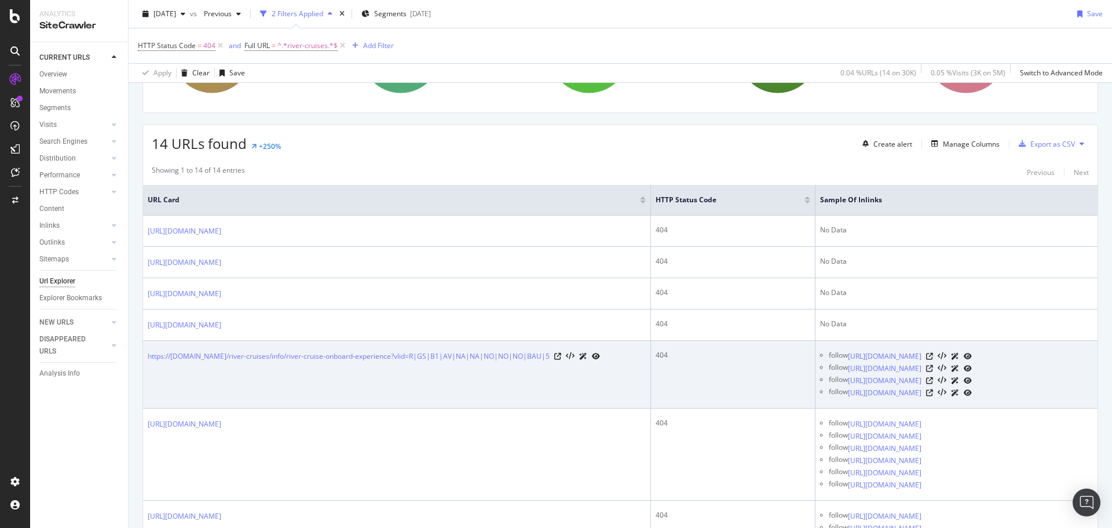
scroll to position [0, 0]
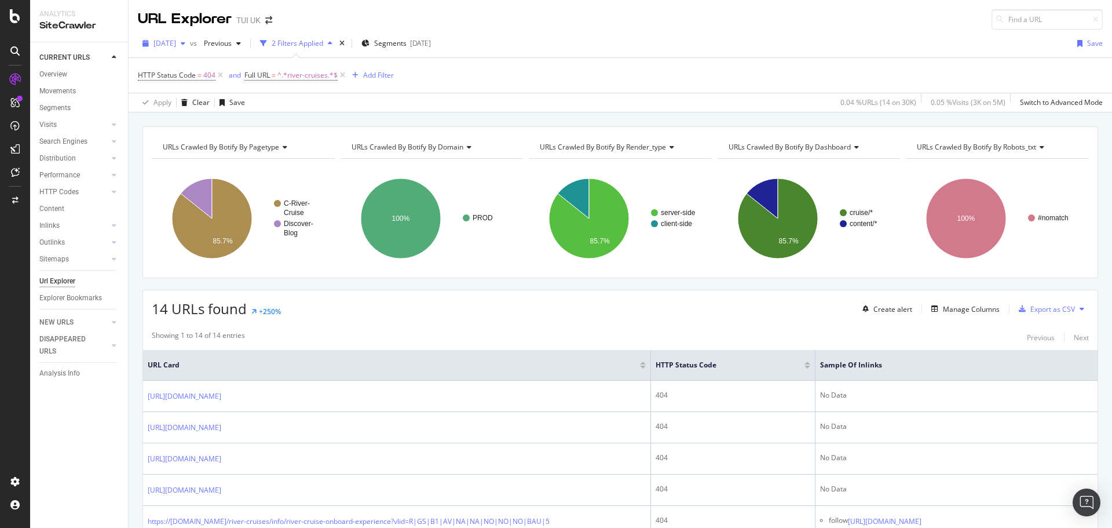
click at [190, 50] on div "2025 Aug. 29th" at bounding box center [164, 43] width 52 height 17
click at [199, 123] on div "2025 Aug. 28th" at bounding box center [185, 119] width 60 height 10
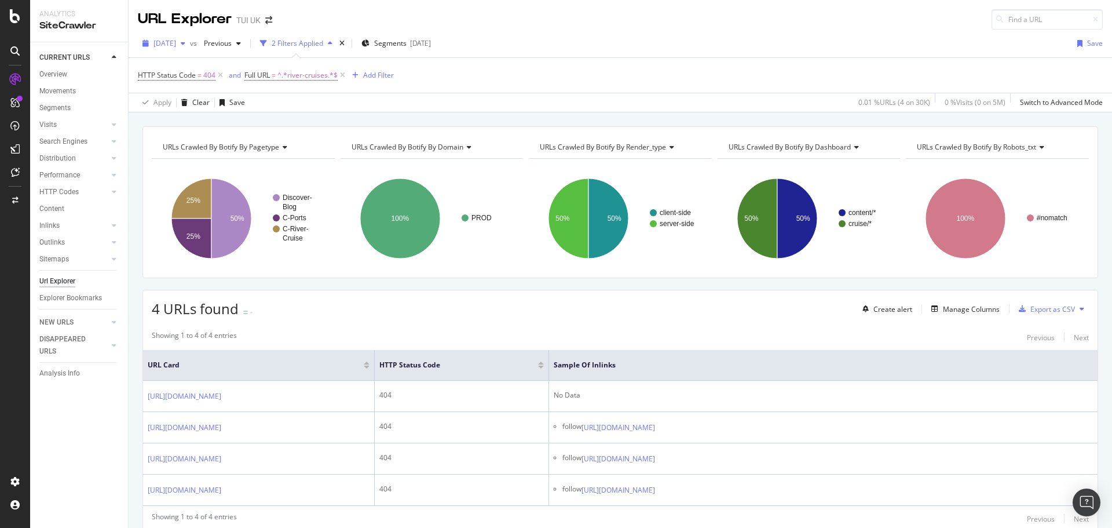
click at [185, 45] on icon "button" at bounding box center [183, 43] width 5 height 7
click at [213, 87] on div "2025 Aug. 27th 30.4K URLs" at bounding box center [206, 83] width 103 height 10
click at [315, 73] on span "^.*river-cruises.*$" at bounding box center [307, 75] width 60 height 16
click at [325, 111] on input "river-cruises" at bounding box center [285, 101] width 80 height 17
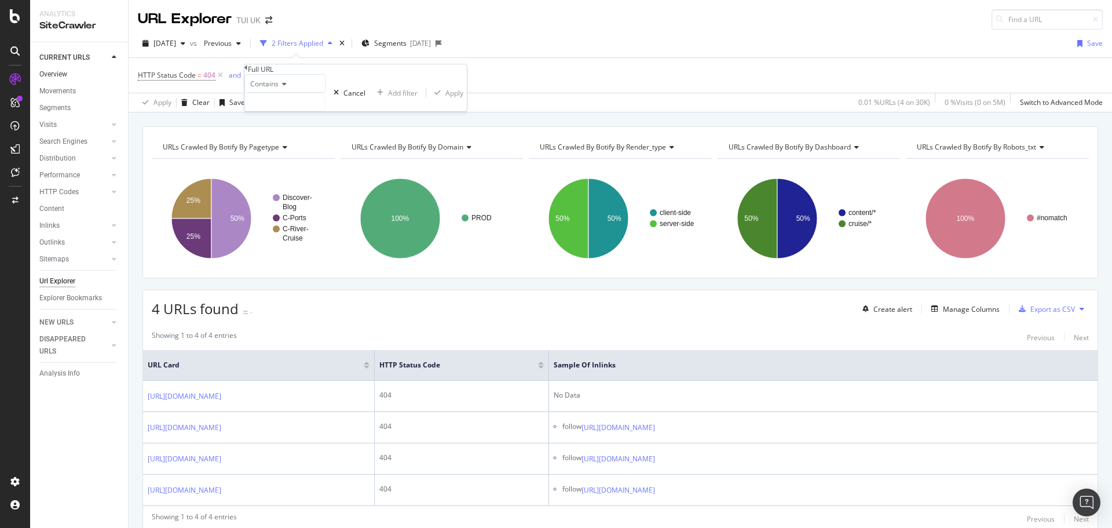
click at [92, 75] on link "Overview" at bounding box center [79, 74] width 80 height 12
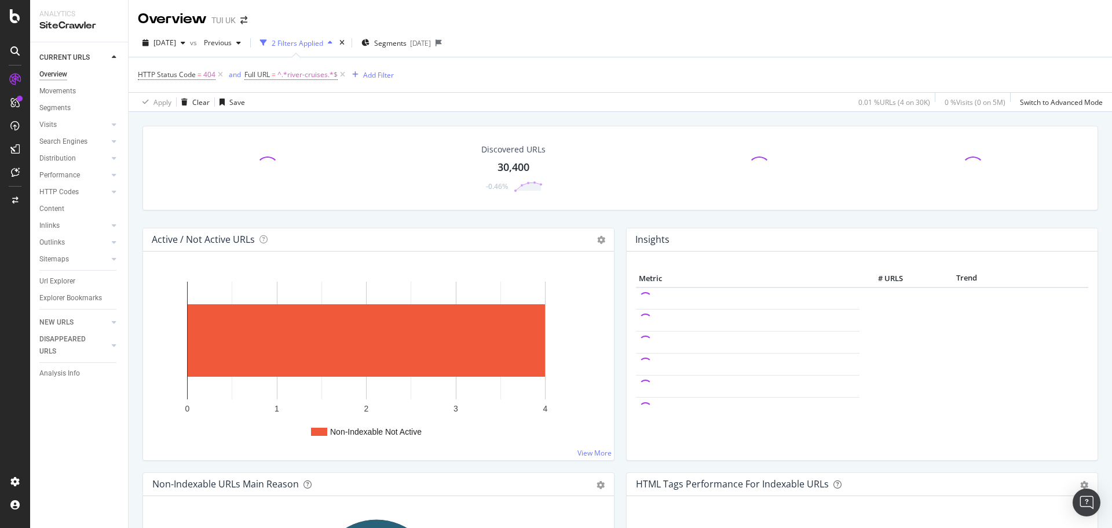
drag, startPoint x: 345, startPoint y: 73, endPoint x: 548, endPoint y: 42, distance: 205.6
click at [548, 42] on div "2025 Aug. 27th vs Previous 2 Filters Applied Segments 2025-08-18 HTTP Status Co…" at bounding box center [620, 70] width 983 height 83
click at [69, 276] on div "Url Explorer" at bounding box center [57, 281] width 36 height 12
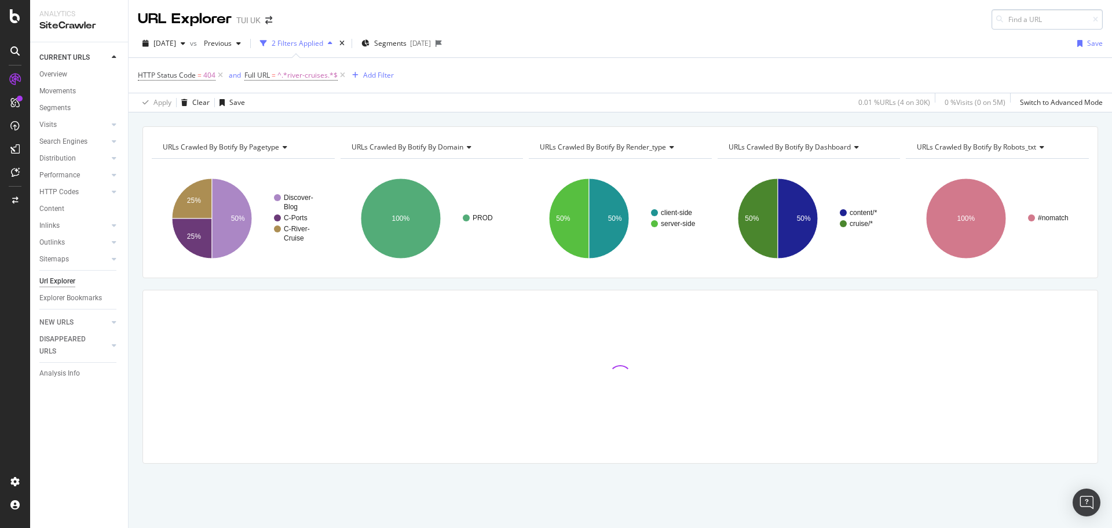
click at [1055, 21] on input at bounding box center [1046, 19] width 111 height 20
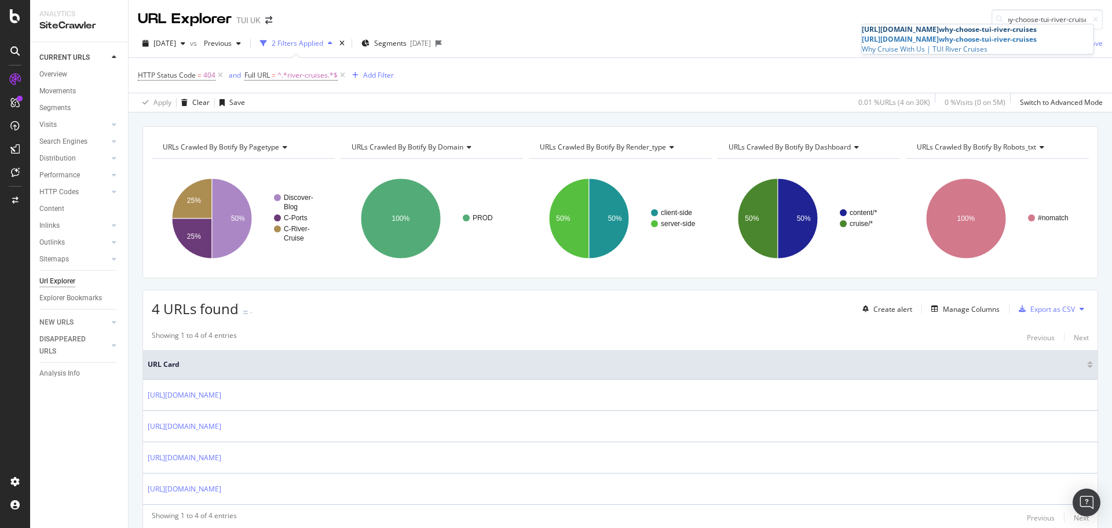
type input "why-choose-tui-river-cruise"
click at [1001, 34] on div "https://www.tui.co.uk/destinations/info/ why-choose-tui-river-cruise s" at bounding box center [978, 29] width 232 height 10
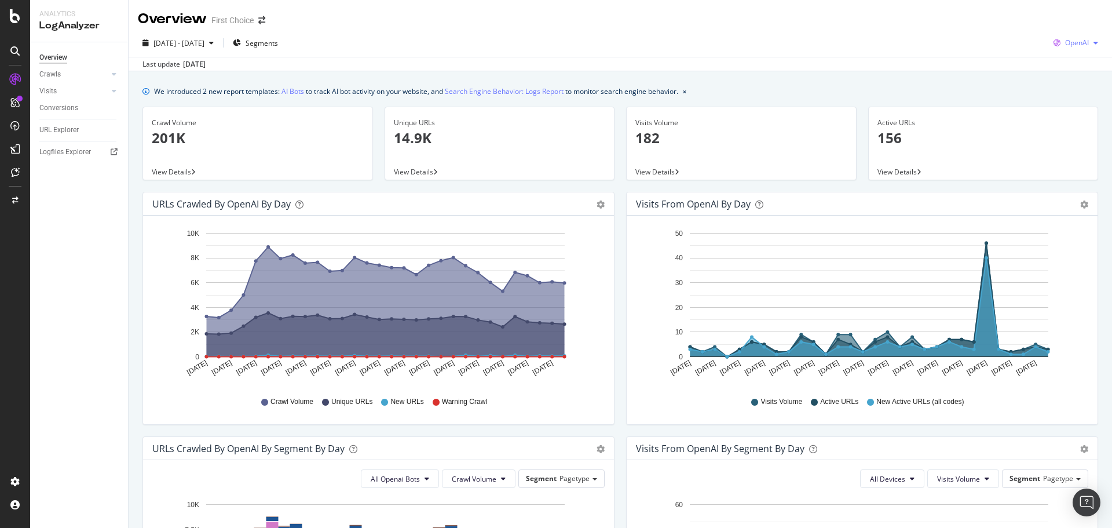
click at [1084, 49] on div "OpenAI" at bounding box center [1076, 42] width 54 height 17
click at [1082, 64] on span "Google" at bounding box center [1075, 66] width 43 height 10
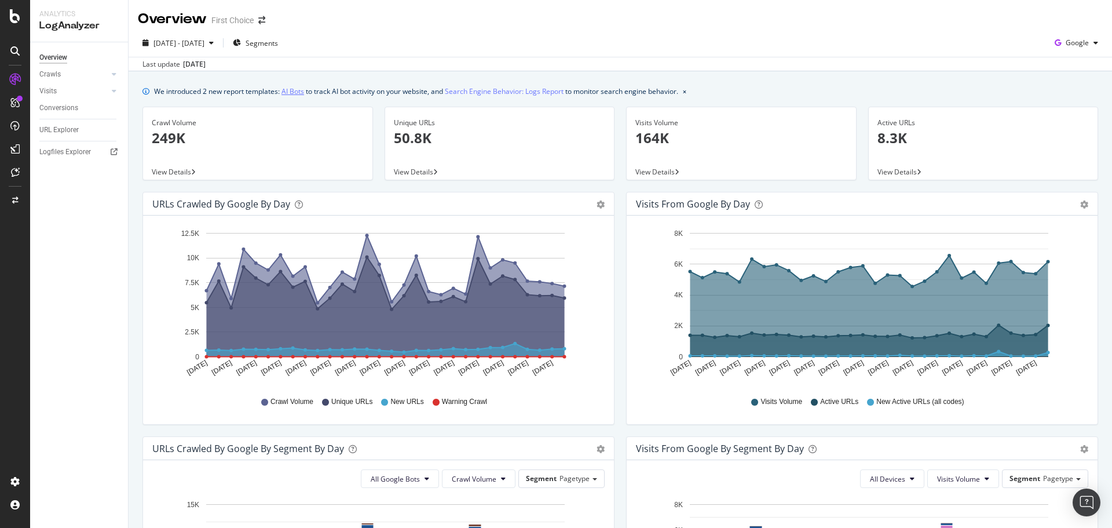
click at [301, 87] on link "AI Bots" at bounding box center [292, 91] width 23 height 12
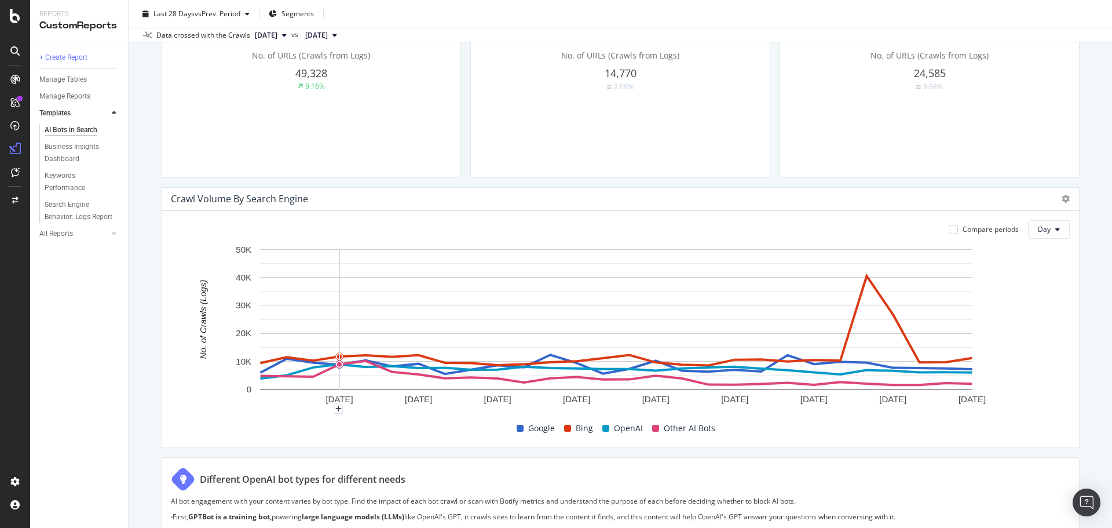
scroll to position [463, 0]
